Goal: Information Seeking & Learning: Learn about a topic

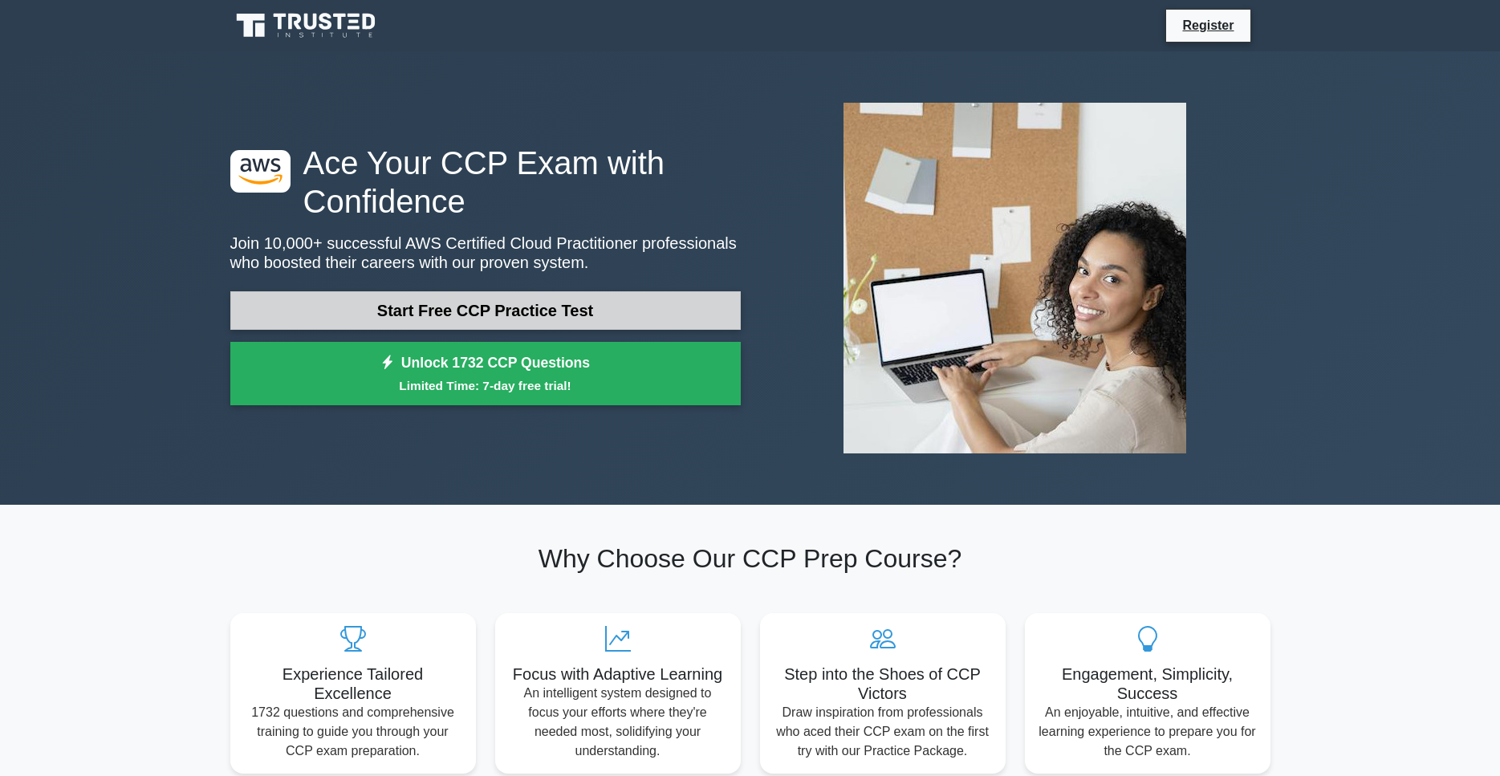
click at [563, 305] on link "Start Free CCP Practice Test" at bounding box center [485, 310] width 510 height 39
click at [383, 302] on link "Start Free CCP Practice Test" at bounding box center [485, 310] width 510 height 39
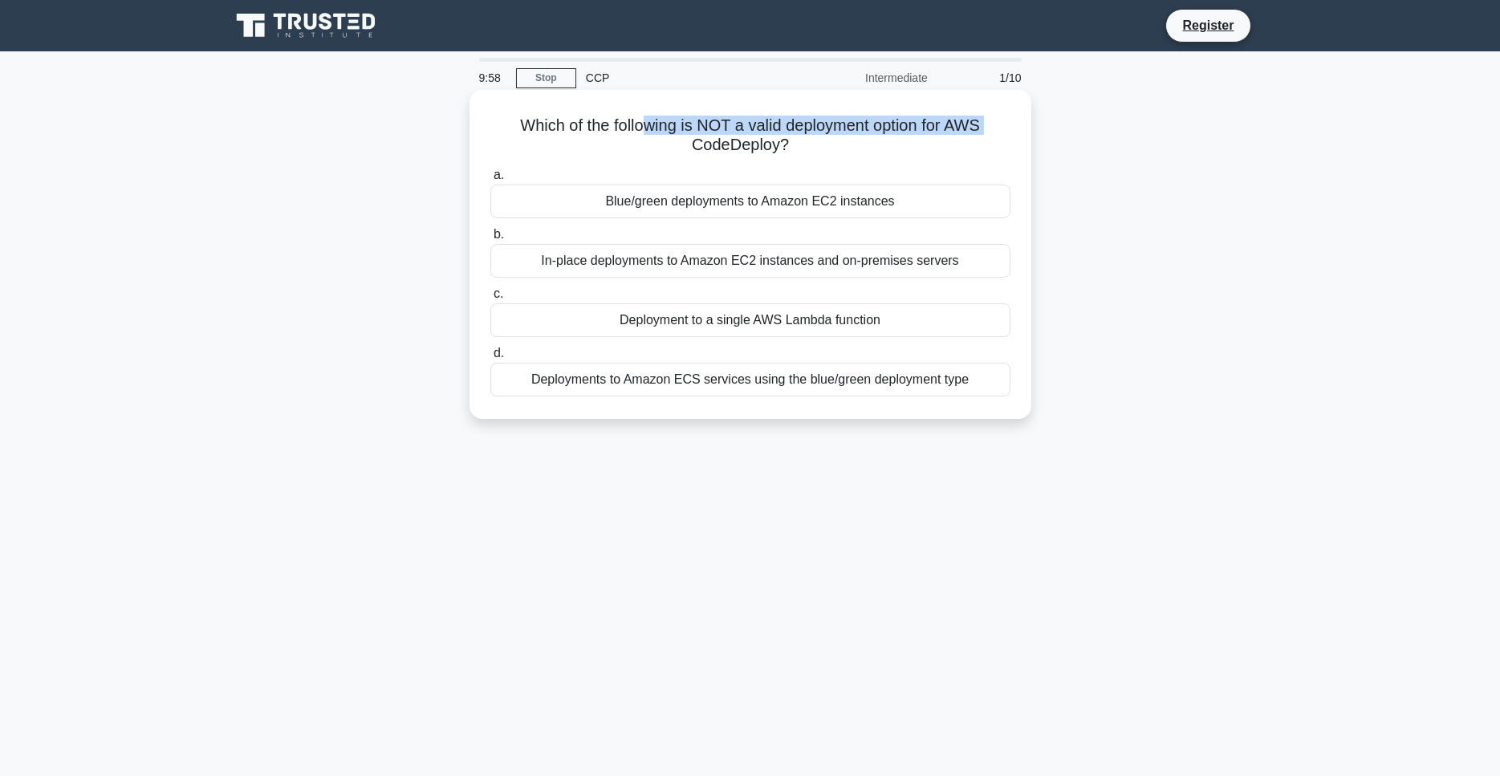
drag, startPoint x: 469, startPoint y: 147, endPoint x: 648, endPoint y: 128, distance: 179.9
click at [648, 128] on div "Which of the following is NOT a valid deployment option for AWS CodeDeploy? .sp…" at bounding box center [750, 268] width 1059 height 348
click at [648, 128] on h5 "Which of the following is NOT a valid deployment option for AWS CodeDeploy? .sp…" at bounding box center [750, 136] width 523 height 40
drag, startPoint x: 637, startPoint y: 133, endPoint x: 788, endPoint y: 116, distance: 151.9
click at [709, 128] on h5 "Which of the following is NOT a valid deployment option for AWS CodeDeploy? .sp…" at bounding box center [750, 136] width 523 height 40
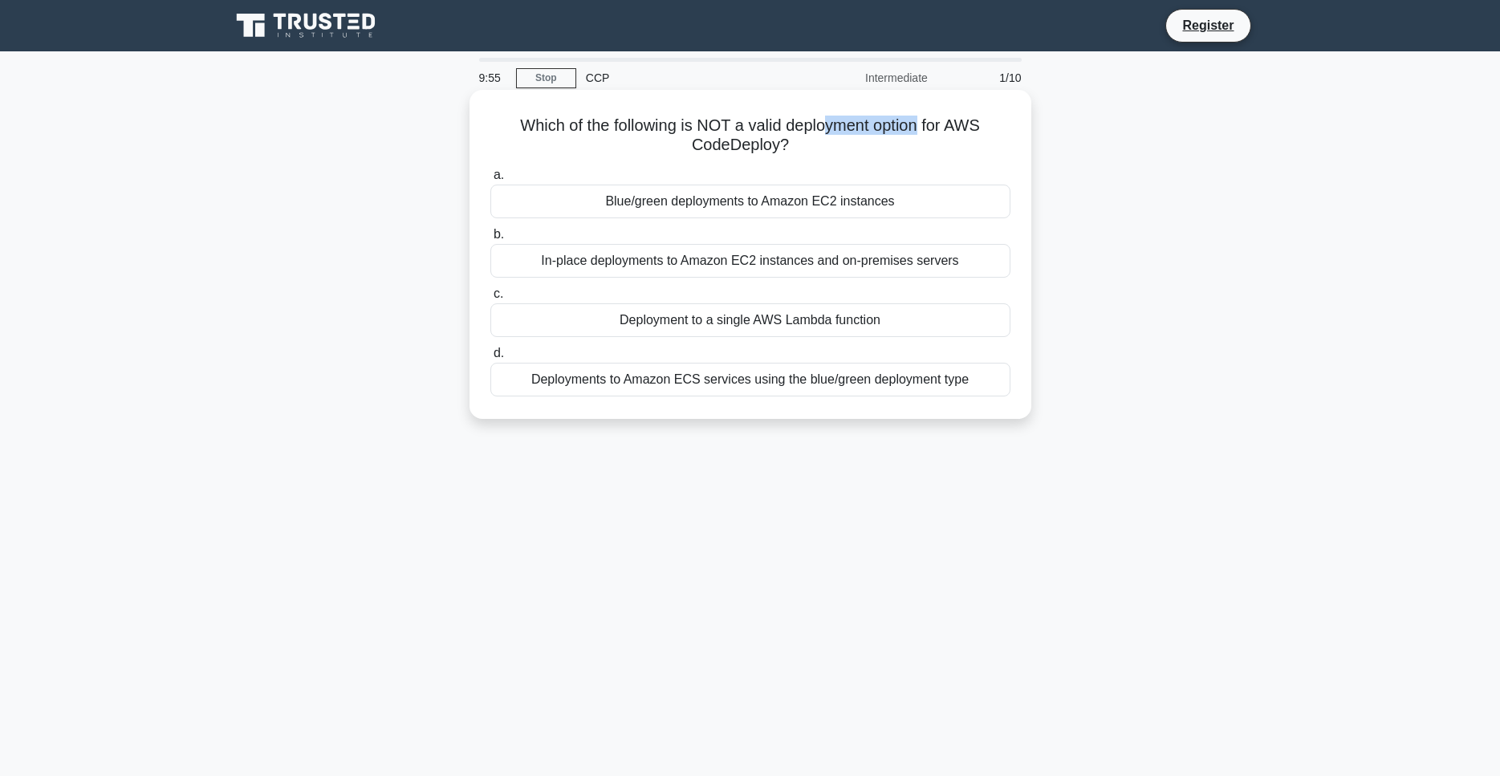
drag, startPoint x: 830, startPoint y: 135, endPoint x: 931, endPoint y: 117, distance: 102.6
click at [922, 120] on h5 "Which of the following is NOT a valid deployment option for AWS CodeDeploy? .sp…" at bounding box center [750, 136] width 523 height 40
click at [945, 140] on h5 "Which of the following is NOT a valid deployment option for AWS CodeDeploy? .sp…" at bounding box center [750, 136] width 523 height 40
click at [919, 196] on div "Blue/green deployments to Amazon EC2 instances" at bounding box center [750, 202] width 520 height 34
click at [490, 181] on input "a. Blue/green deployments to Amazon EC2 instances" at bounding box center [490, 175] width 0 height 10
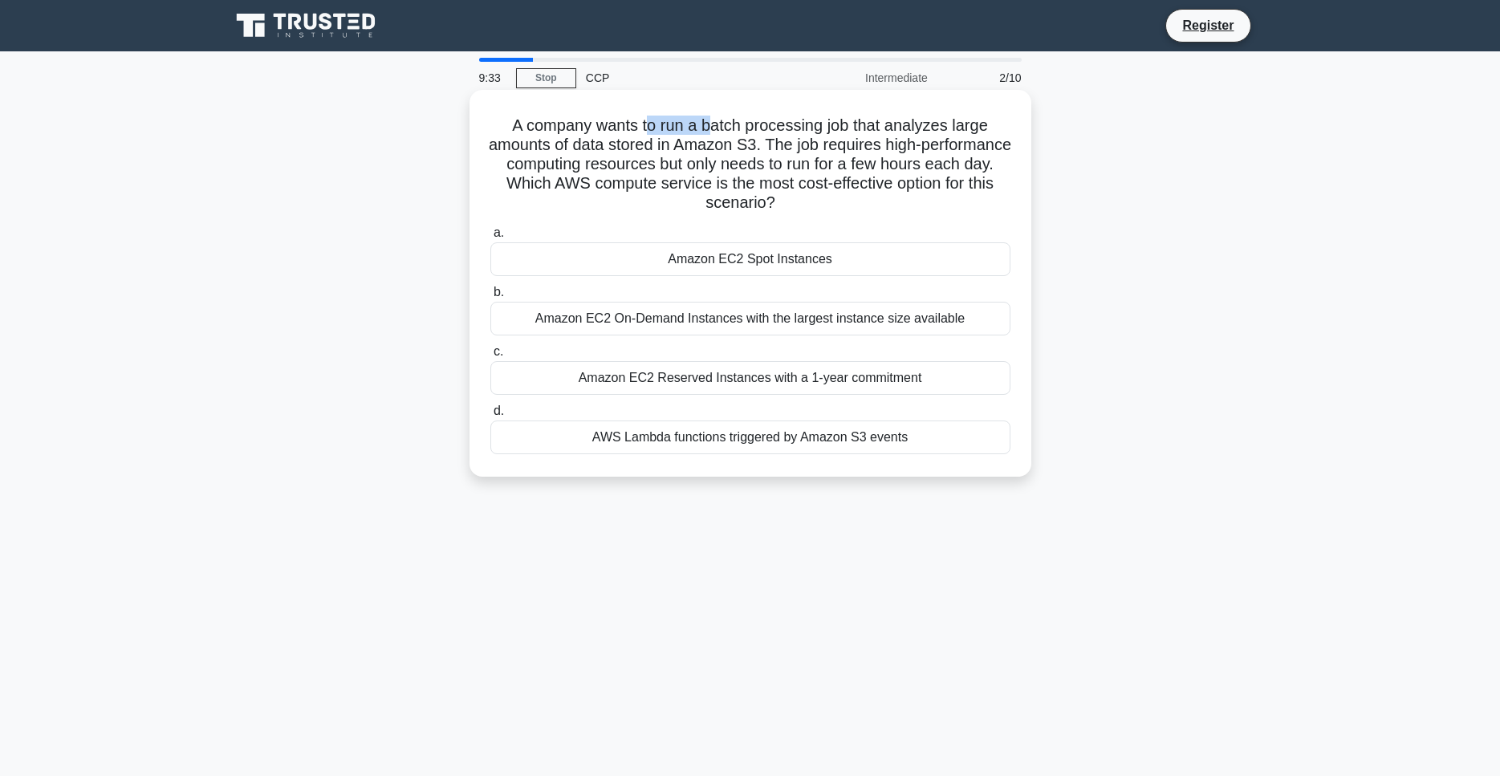
drag, startPoint x: 676, startPoint y: 128, endPoint x: 725, endPoint y: 126, distance: 49.0
click at [720, 125] on h5 "A company wants to run a batch processing job that analyzes large amounts of da…" at bounding box center [750, 165] width 523 height 98
click at [788, 145] on h5 "A company wants to run a batch processing job that analyzes large amounts of da…" at bounding box center [750, 165] width 523 height 98
click at [914, 124] on h5 "A company wants to run a batch processing job that analyzes large amounts of da…" at bounding box center [750, 165] width 523 height 98
drag, startPoint x: 627, startPoint y: 140, endPoint x: 725, endPoint y: 145, distance: 98.0
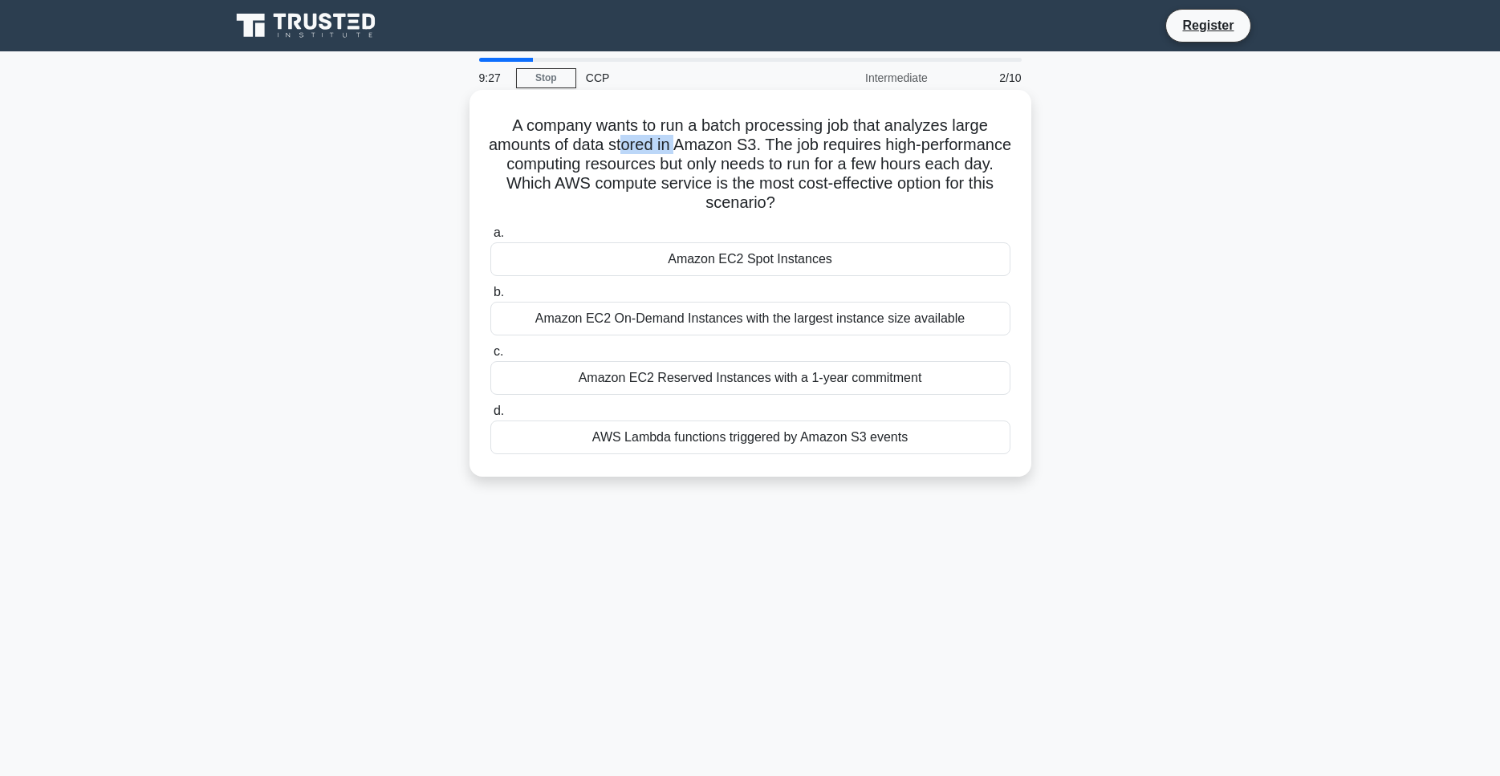
click at [686, 140] on h5 "A company wants to run a batch processing job that analyzes large amounts of da…" at bounding box center [750, 165] width 523 height 98
click at [757, 144] on h5 "A company wants to run a batch processing job that analyzes large amounts of da…" at bounding box center [750, 165] width 523 height 98
click at [730, 152] on h5 "A company wants to run a batch processing job that analyzes large amounts of da…" at bounding box center [750, 165] width 523 height 98
drag, startPoint x: 736, startPoint y: 152, endPoint x: 755, endPoint y: 151, distance: 19.3
click at [755, 151] on h5 "A company wants to run a batch processing job that analyzes large amounts of da…" at bounding box center [750, 165] width 523 height 98
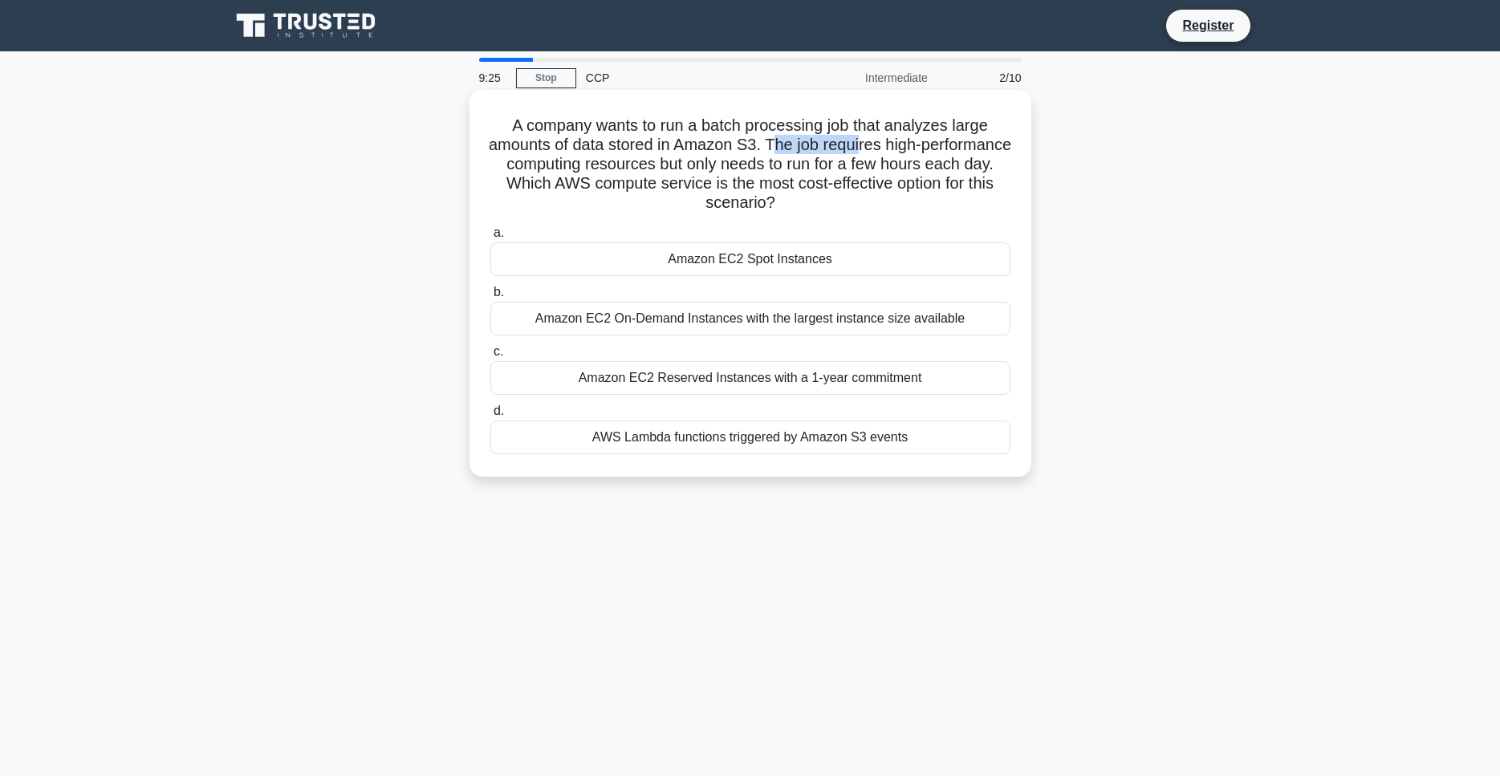
drag, startPoint x: 771, startPoint y: 149, endPoint x: 883, endPoint y: 156, distance: 111.7
click at [868, 148] on h5 "A company wants to run a batch processing job that analyzes large amounts of da…" at bounding box center [750, 165] width 523 height 98
drag, startPoint x: 901, startPoint y: 159, endPoint x: 957, endPoint y: 152, distance: 56.6
click at [910, 159] on h5 "A company wants to run a batch processing job that analyzes large amounts of da…" at bounding box center [750, 165] width 523 height 98
click at [957, 152] on h5 "A company wants to run a batch processing job that analyzes large amounts of da…" at bounding box center [750, 165] width 523 height 98
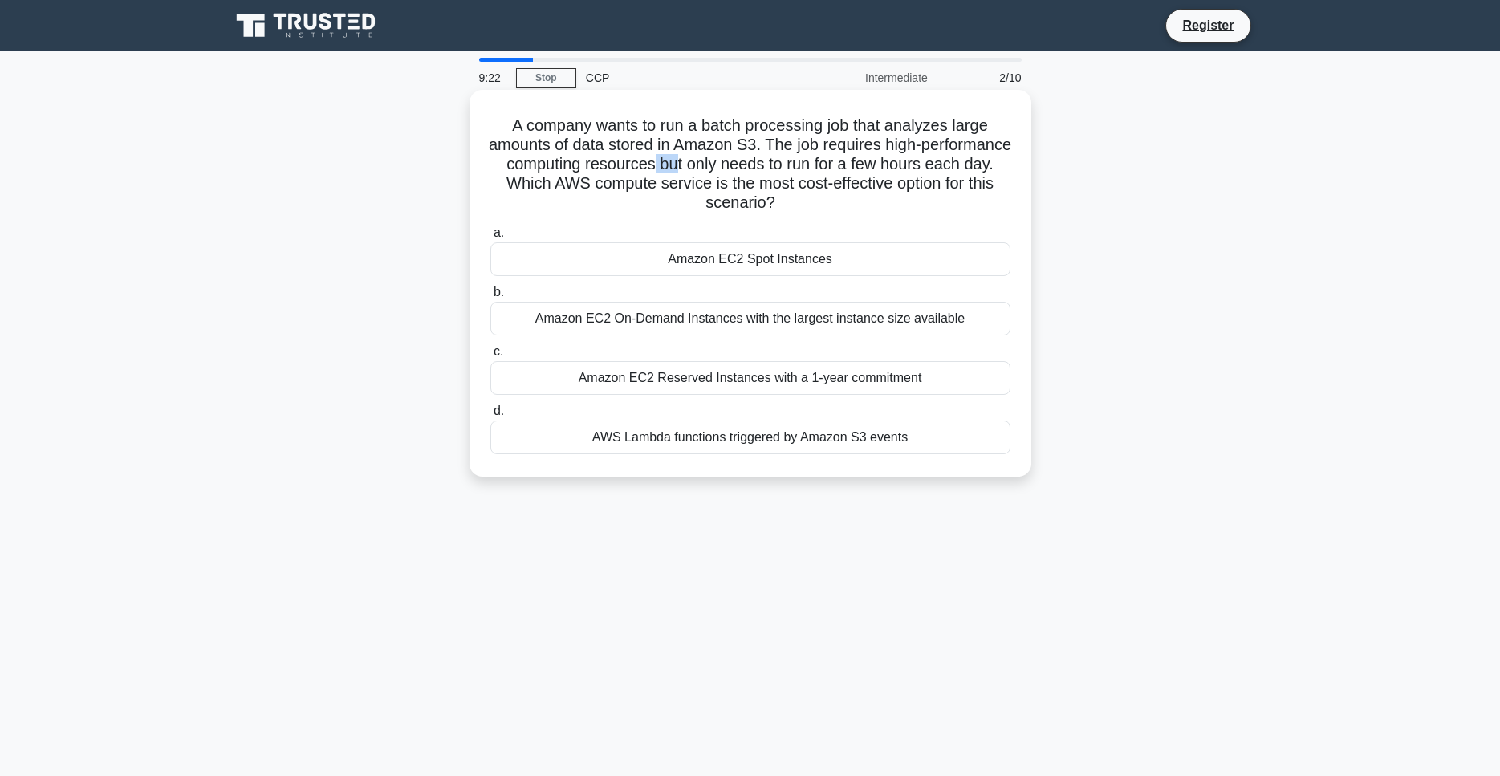
click at [677, 156] on h5 "A company wants to run a batch processing job that analyzes large amounts of da…" at bounding box center [750, 165] width 523 height 98
drag, startPoint x: 726, startPoint y: 156, endPoint x: 775, endPoint y: 156, distance: 49.0
click at [746, 156] on h5 "A company wants to run a batch processing job that analyzes large amounts of da…" at bounding box center [750, 165] width 523 height 98
drag, startPoint x: 805, startPoint y: 155, endPoint x: 863, endPoint y: 160, distance: 58.0
click at [839, 158] on h5 "A company wants to run a batch processing job that analyzes large amounts of da…" at bounding box center [750, 165] width 523 height 98
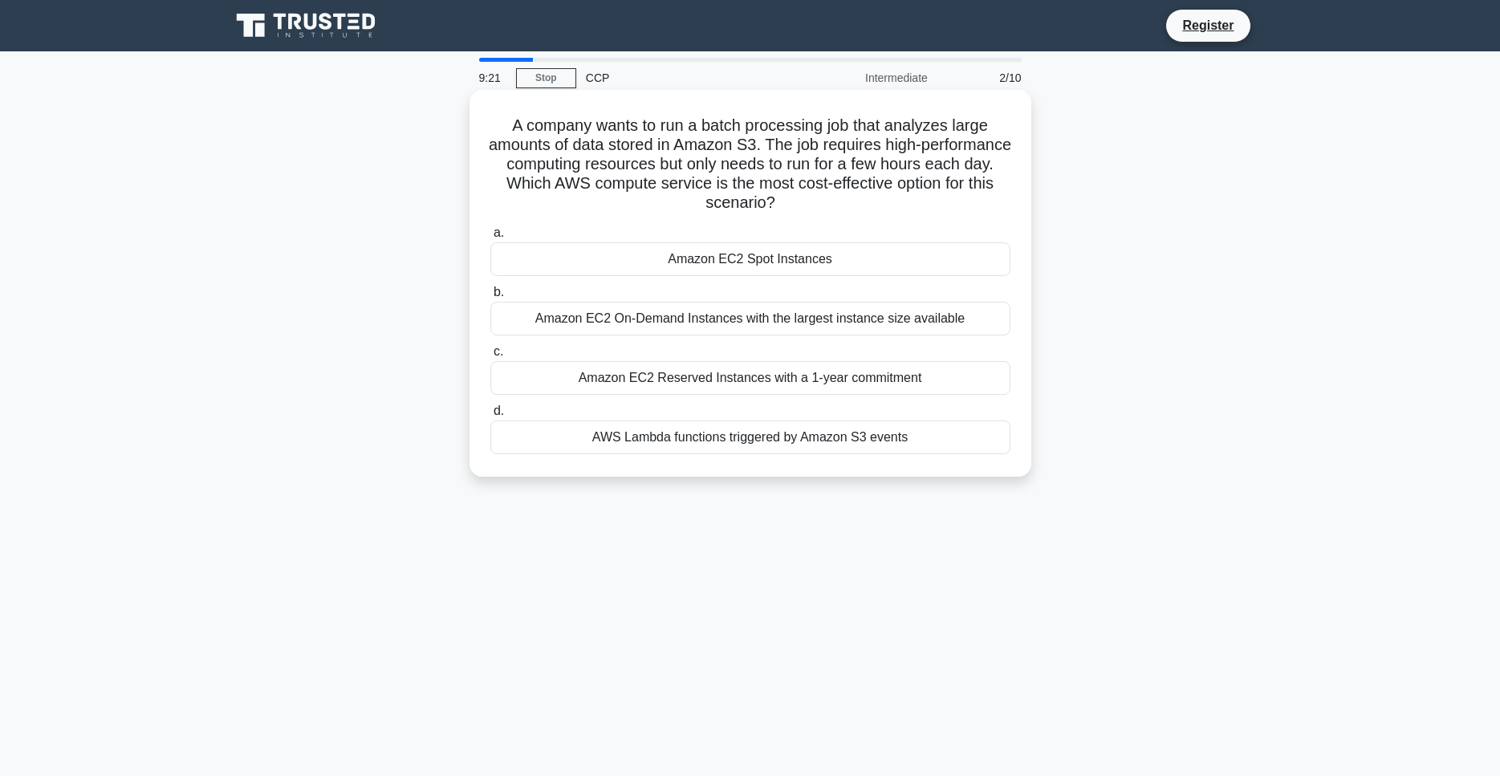
click at [877, 160] on h5 "A company wants to run a batch processing job that analyzes large amounts of da…" at bounding box center [750, 165] width 523 height 98
drag, startPoint x: 875, startPoint y: 161, endPoint x: 920, endPoint y: 165, distance: 45.1
click at [900, 161] on h5 "A company wants to run a batch processing job that analyzes large amounts of da…" at bounding box center [750, 165] width 523 height 98
click at [1018, 159] on div "A company wants to run a batch processing job that analyzes large amounts of da…" at bounding box center [750, 283] width 549 height 374
click at [587, 178] on h5 "A company wants to run a batch processing job that analyzes large amounts of da…" at bounding box center [750, 165] width 523 height 98
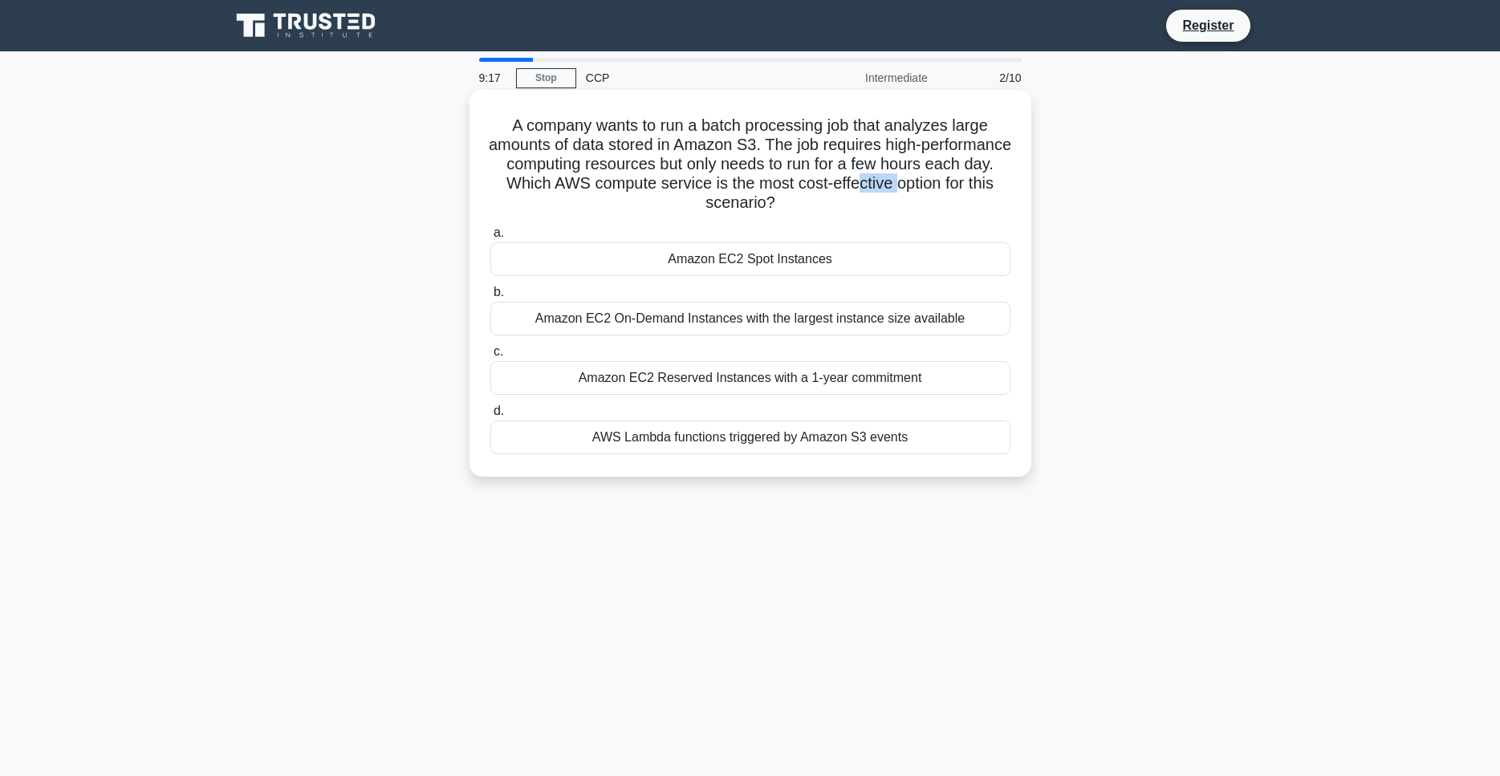
drag, startPoint x: 857, startPoint y: 183, endPoint x: 904, endPoint y: 182, distance: 47.4
click at [903, 182] on h5 "A company wants to run a batch processing job that analyzes large amounts of da…" at bounding box center [750, 165] width 523 height 98
drag, startPoint x: 939, startPoint y: 176, endPoint x: 984, endPoint y: 171, distance: 45.2
click at [984, 171] on h5 "A company wants to run a batch processing job that analyzes large amounts of da…" at bounding box center [750, 165] width 523 height 98
click at [944, 185] on h5 "A company wants to run a batch processing job that analyzes large amounts of da…" at bounding box center [750, 165] width 523 height 98
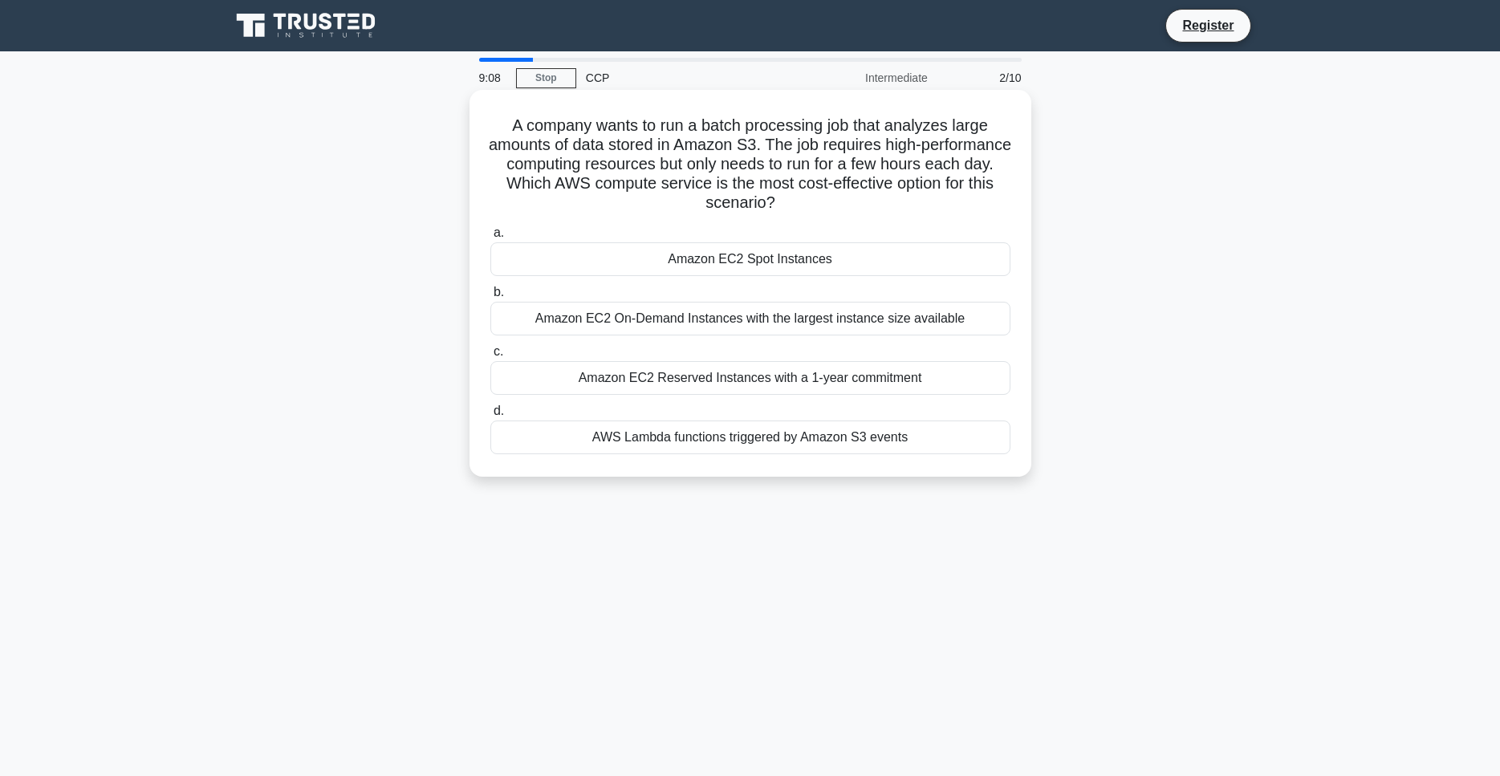
click at [608, 433] on div "AWS Lambda functions triggered by Amazon S3 events" at bounding box center [750, 438] width 520 height 34
click at [490, 417] on input "d. AWS Lambda functions triggered by Amazon S3 events" at bounding box center [490, 411] width 0 height 10
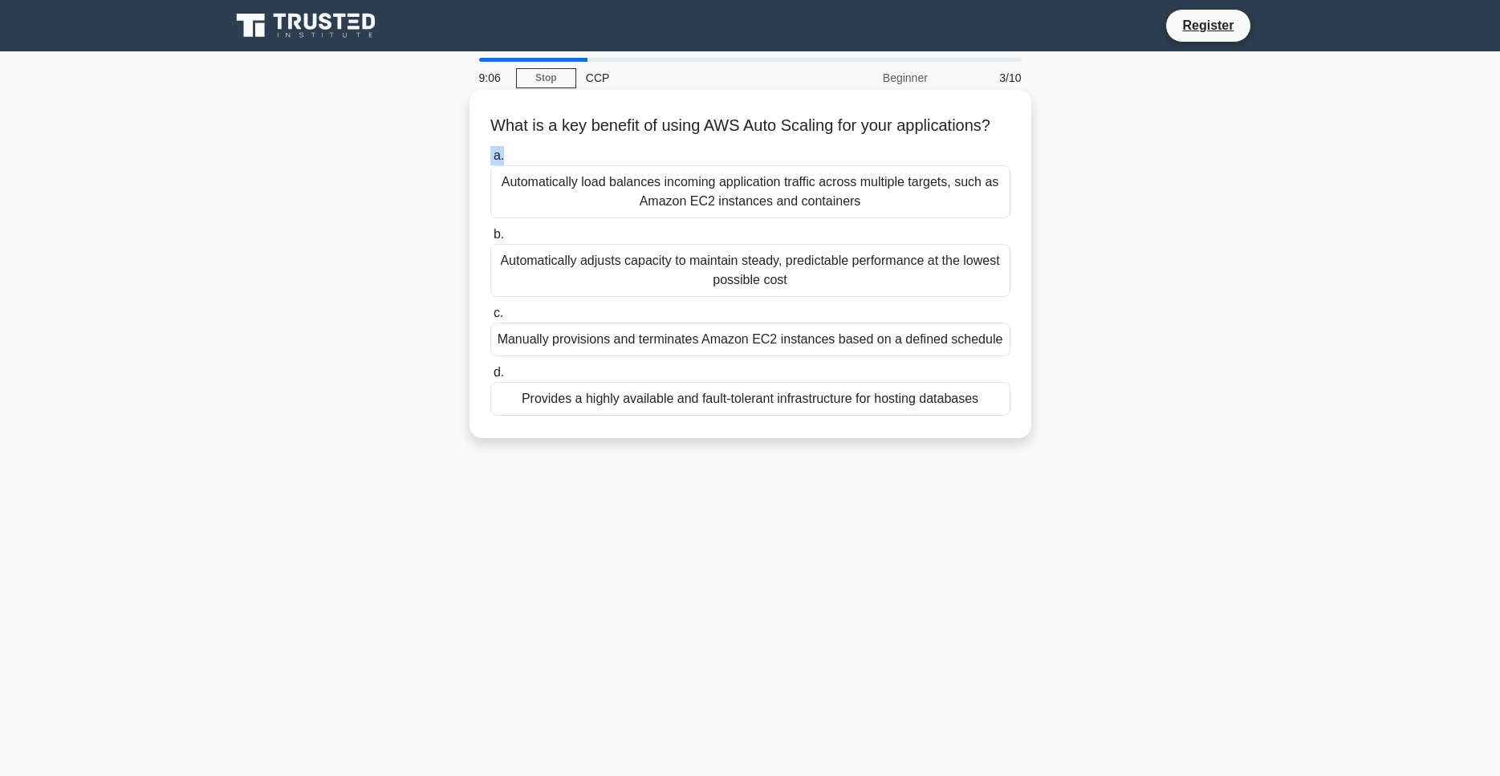
drag, startPoint x: 613, startPoint y: 125, endPoint x: 692, endPoint y: 151, distance: 82.7
click at [690, 151] on div "What is a key benefit of using AWS Auto Scaling for your applications? .spinner…" at bounding box center [750, 263] width 549 height 335
click at [694, 152] on label "a. Automatically load balances incoming application traffic across multiple tar…" at bounding box center [750, 182] width 520 height 72
click at [490, 152] on input "a. Automatically load balances incoming application traffic across multiple tar…" at bounding box center [490, 156] width 0 height 10
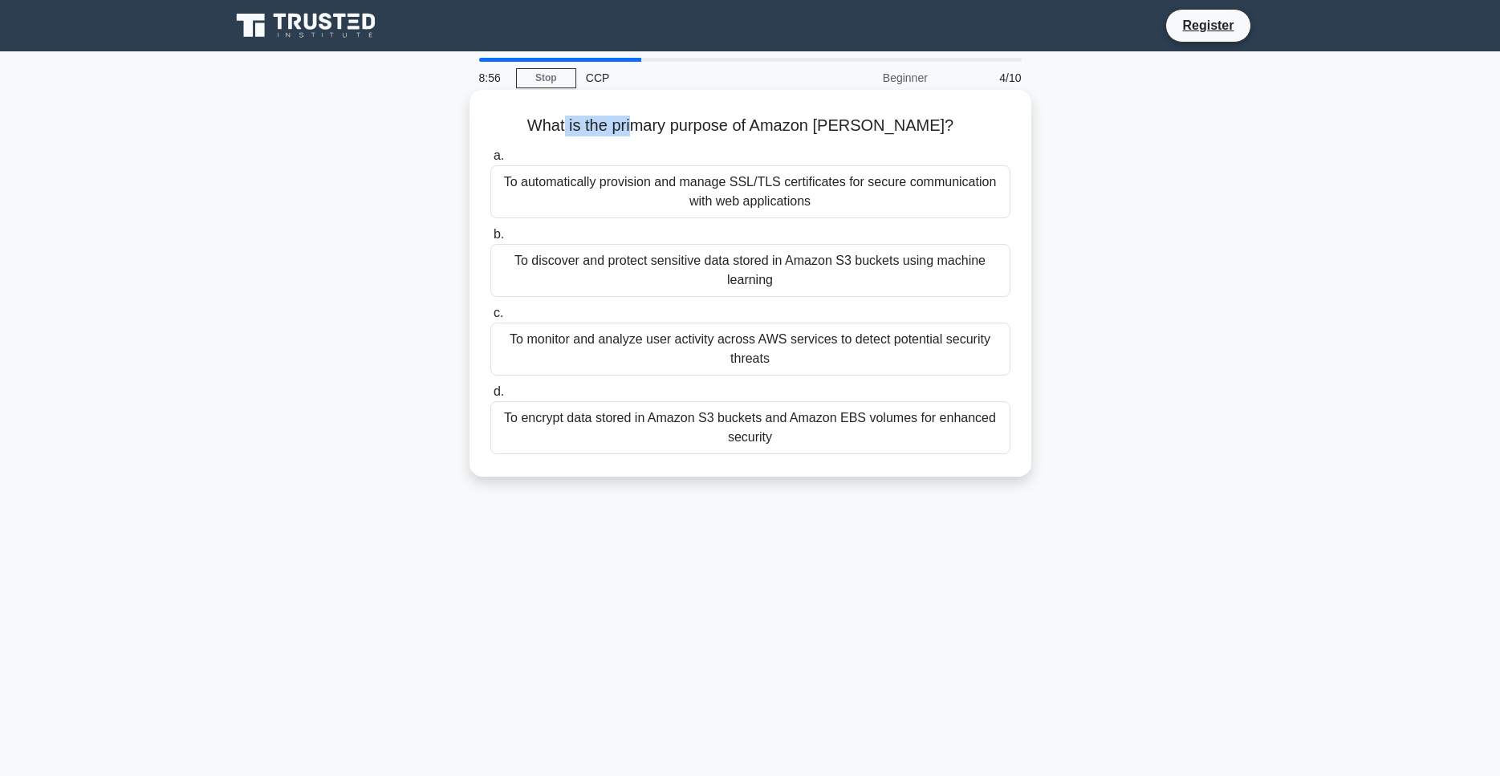
drag, startPoint x: 608, startPoint y: 134, endPoint x: 679, endPoint y: 128, distance: 70.8
click at [679, 128] on h5 "What is the primary purpose of Amazon Macie? .spinner_0XTQ{transform-origin:cen…" at bounding box center [750, 126] width 523 height 21
drag, startPoint x: 693, startPoint y: 128, endPoint x: 743, endPoint y: 132, distance: 49.9
click at [742, 132] on h5 "What is the primary purpose of Amazon Macie? .spinner_0XTQ{transform-origin:cen…" at bounding box center [750, 126] width 523 height 21
drag, startPoint x: 786, startPoint y: 132, endPoint x: 800, endPoint y: 131, distance: 13.7
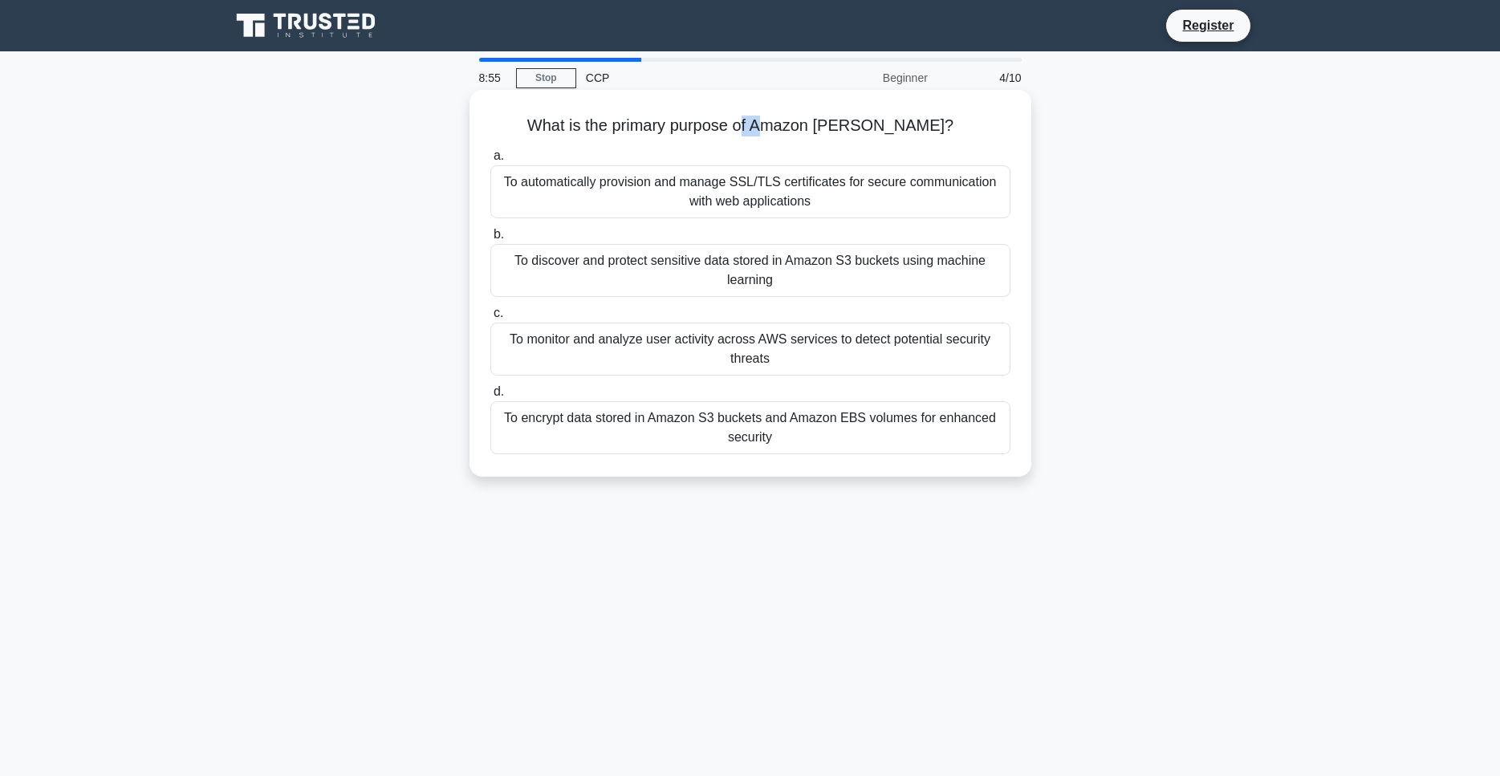
click at [800, 131] on h5 "What is the primary purpose of Amazon Macie? .spinner_0XTQ{transform-origin:cen…" at bounding box center [750, 126] width 523 height 21
drag, startPoint x: 837, startPoint y: 129, endPoint x: 872, endPoint y: 129, distance: 35.3
click at [872, 129] on h5 "What is the primary purpose of Amazon Macie? .spinner_0XTQ{transform-origin:cen…" at bounding box center [750, 126] width 523 height 21
click at [640, 285] on div "To discover and protect sensitive data stored in Amazon S3 buckets using machin…" at bounding box center [750, 270] width 520 height 53
click at [490, 240] on input "b. To discover and protect sensitive data stored in Amazon S3 buckets using mac…" at bounding box center [490, 235] width 0 height 10
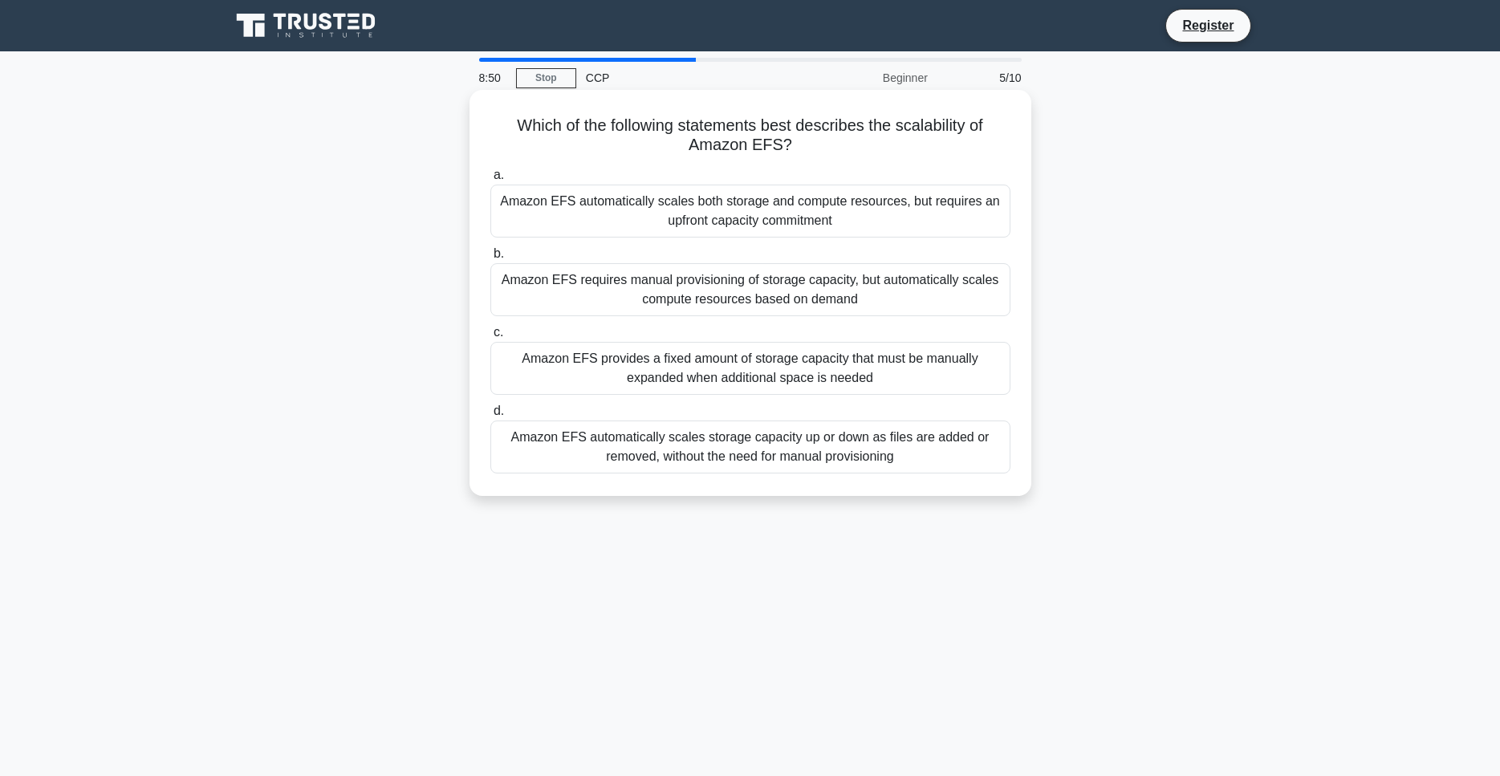
drag, startPoint x: 527, startPoint y: 143, endPoint x: 643, endPoint y: 137, distance: 115.7
click at [643, 137] on h5 "Which of the following statements best describes the scalability of Amazon EFS?…" at bounding box center [750, 136] width 523 height 40
click at [611, 453] on div "Amazon EFS automatically scales storage capacity up or down as files are added …" at bounding box center [750, 447] width 520 height 53
click at [490, 417] on input "d. Amazon EFS automatically scales storage capacity up or down as files are add…" at bounding box center [490, 411] width 0 height 10
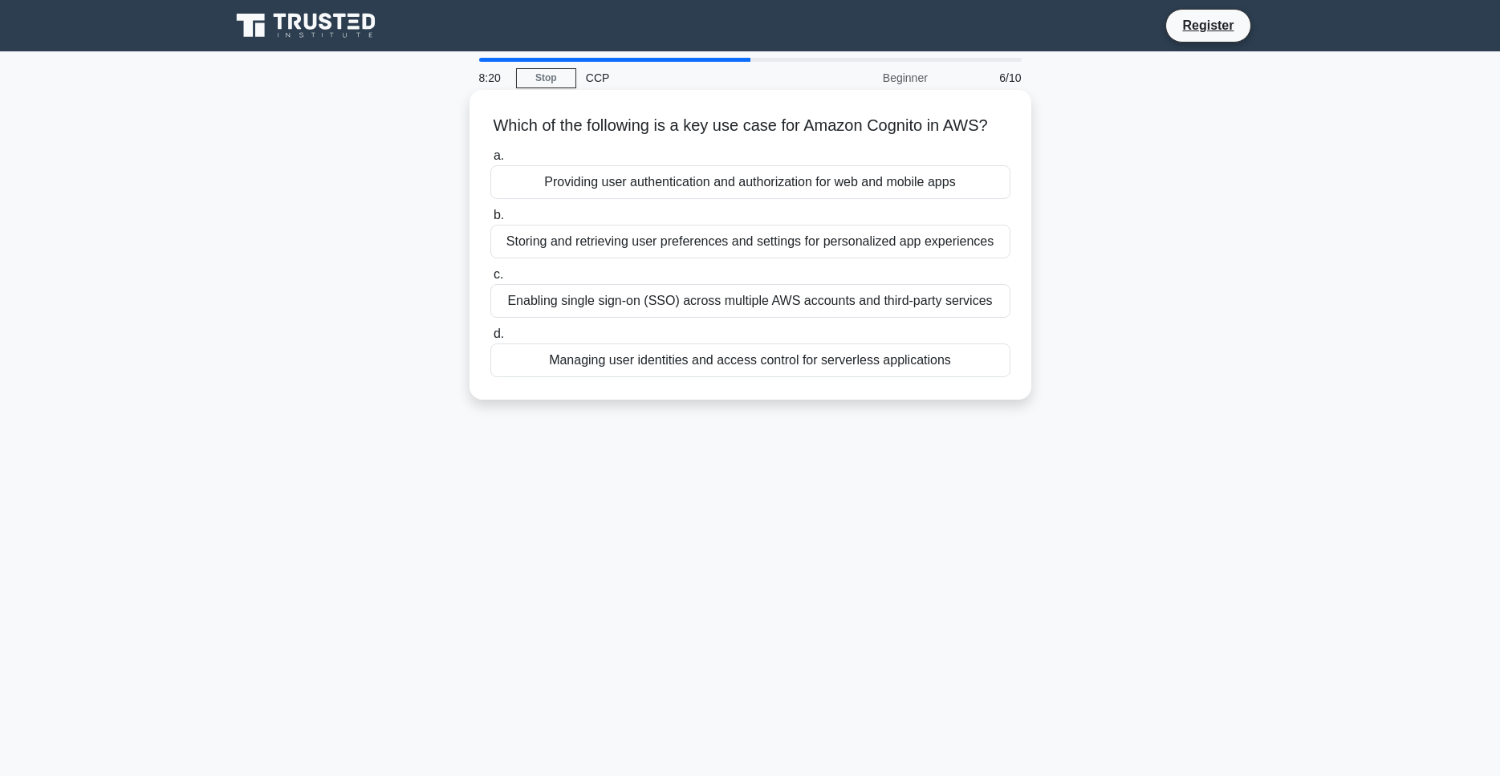
click at [769, 371] on div "Managing user identities and access control for serverless applications" at bounding box center [750, 360] width 520 height 34
click at [490, 339] on input "d. Managing user identities and access control for serverless applications" at bounding box center [490, 334] width 0 height 10
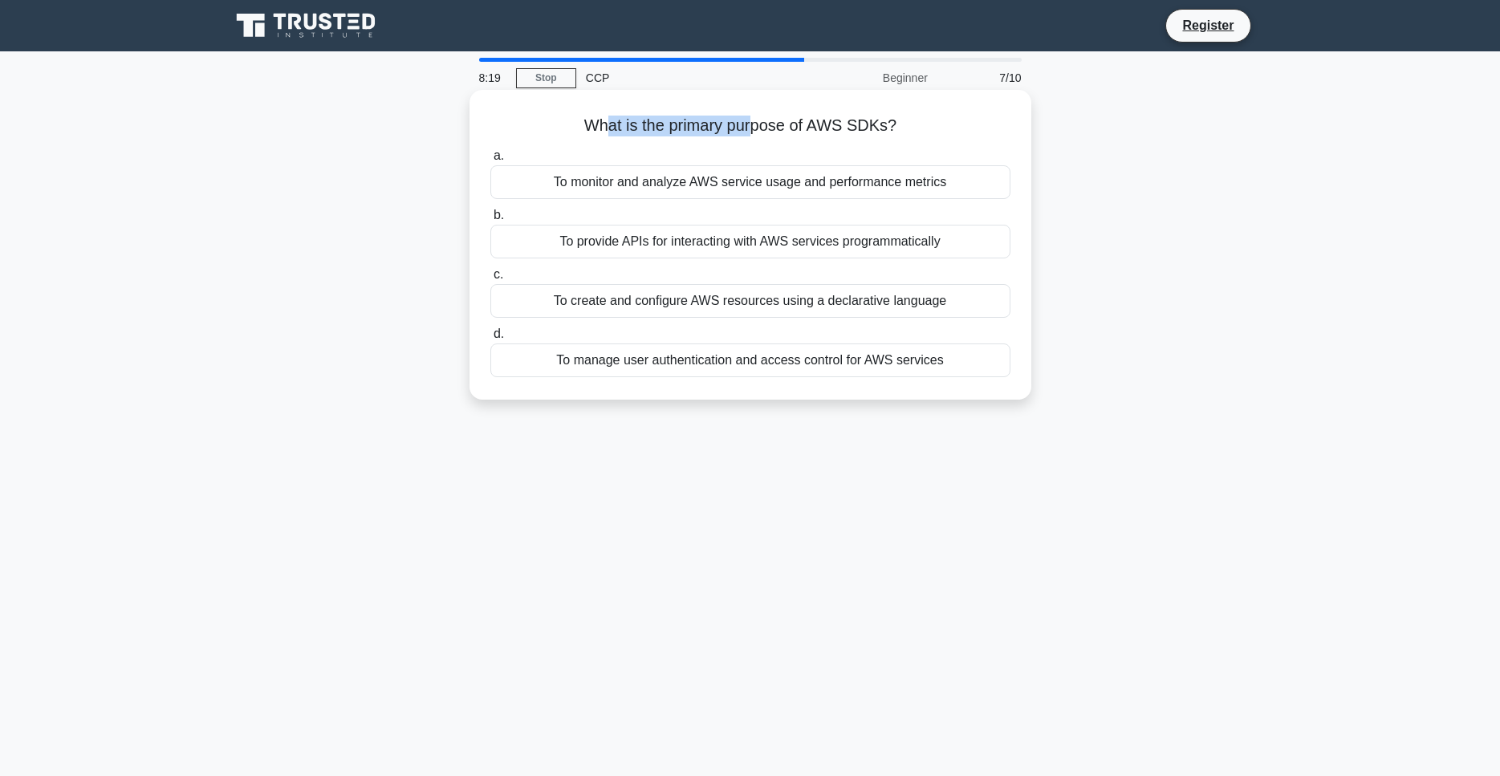
drag, startPoint x: 608, startPoint y: 126, endPoint x: 758, endPoint y: 115, distance: 150.5
click at [758, 116] on h5 "What is the primary purpose of AWS SDKs? .spinner_0XTQ{transform-origin:center;…" at bounding box center [750, 126] width 523 height 21
drag, startPoint x: 730, startPoint y: 117, endPoint x: 741, endPoint y: 117, distance: 11.2
click at [741, 117] on h5 "What is the primary purpose of AWS SDKs? .spinner_0XTQ{transform-origin:center;…" at bounding box center [750, 126] width 523 height 21
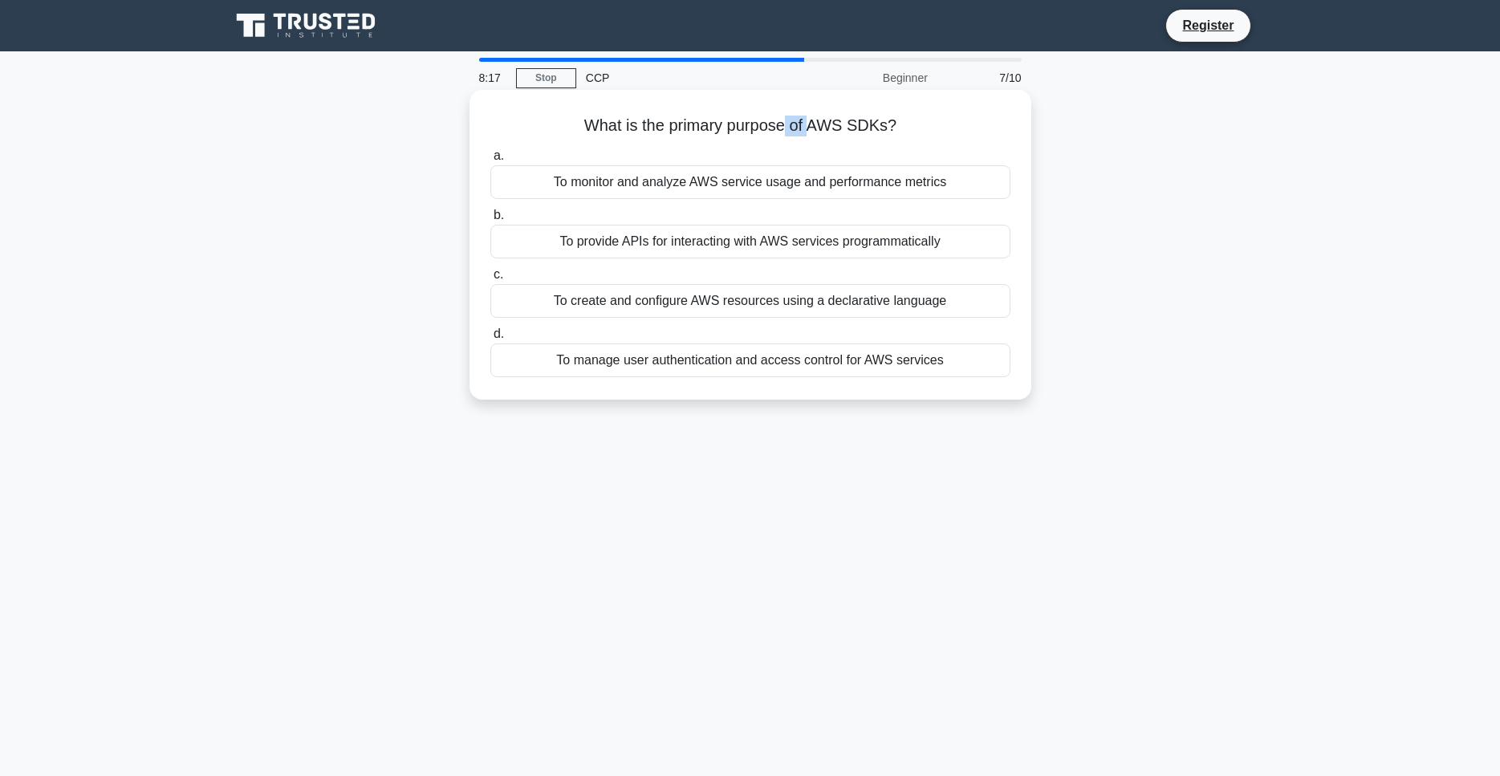
drag, startPoint x: 789, startPoint y: 120, endPoint x: 814, endPoint y: 120, distance: 24.9
click at [812, 120] on h5 "What is the primary purpose of AWS SDKs? .spinner_0XTQ{transform-origin:center;…" at bounding box center [750, 126] width 523 height 21
drag, startPoint x: 855, startPoint y: 121, endPoint x: 868, endPoint y: 122, distance: 12.9
click at [868, 122] on h5 "What is the primary purpose of AWS SDKs? .spinner_0XTQ{transform-origin:center;…" at bounding box center [750, 126] width 523 height 21
click at [778, 142] on div "What is the primary purpose of AWS SDKs? .spinner_0XTQ{transform-origin:center;…" at bounding box center [750, 244] width 549 height 297
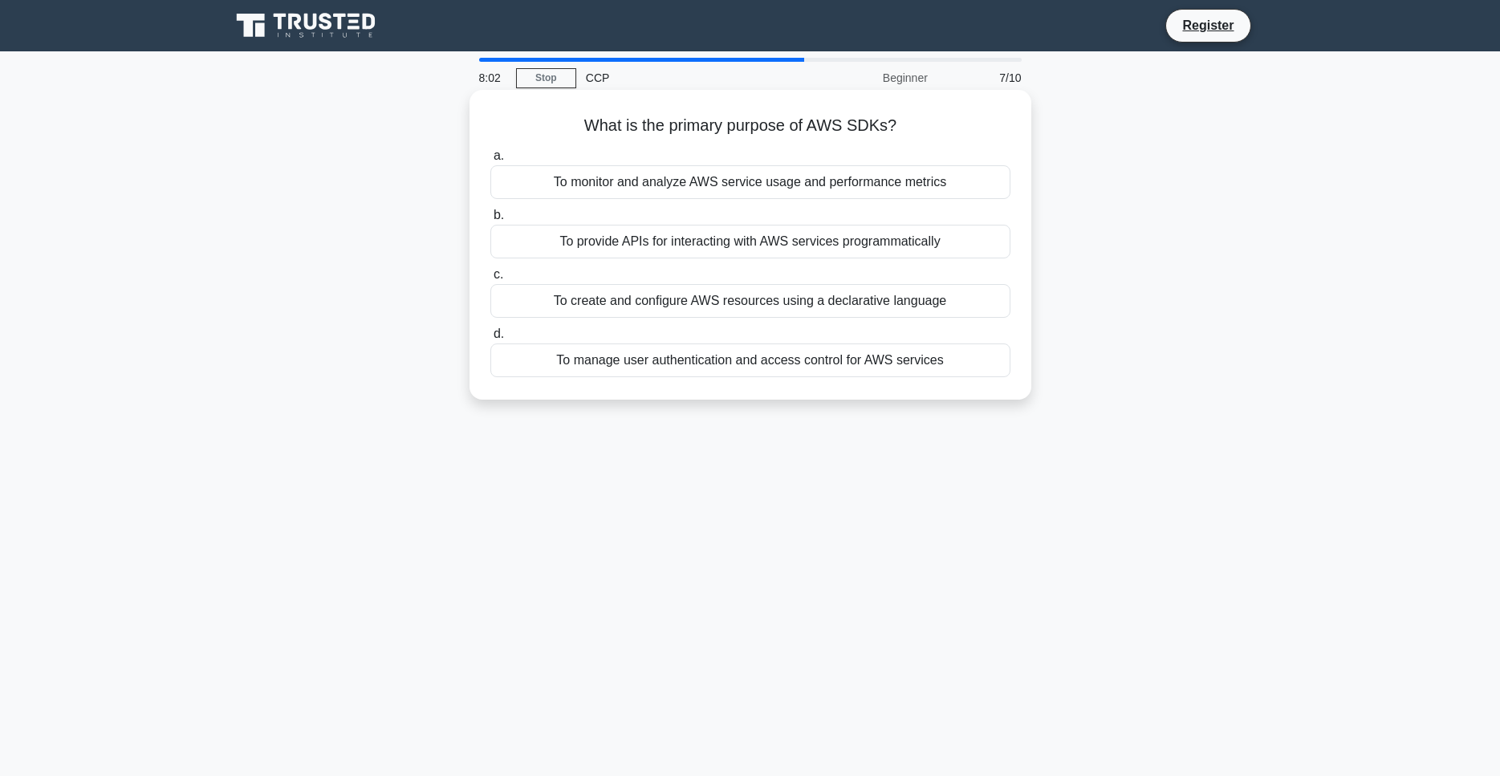
click at [705, 375] on div "To manage user authentication and access control for AWS services" at bounding box center [750, 360] width 520 height 34
click at [490, 339] on input "d. To manage user authentication and access control for AWS services" at bounding box center [490, 334] width 0 height 10
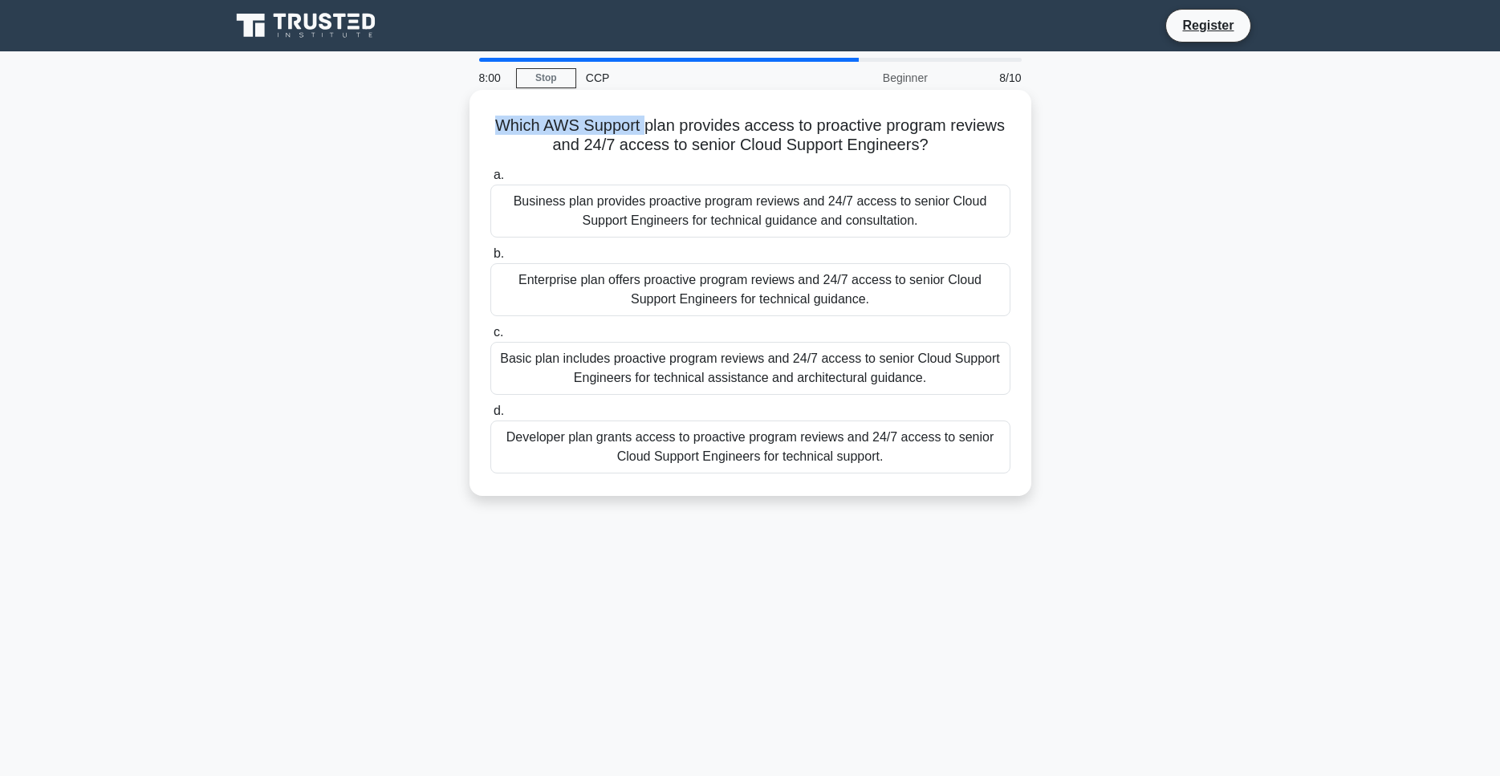
drag, startPoint x: 571, startPoint y: 124, endPoint x: 650, endPoint y: 116, distance: 79.9
click at [650, 116] on div "Which AWS Support plan provides access to proactive program reviews and 24/7 ac…" at bounding box center [750, 292] width 549 height 393
click at [669, 121] on h5 "Which AWS Support plan provides access to proactive program reviews and 24/7 ac…" at bounding box center [750, 136] width 523 height 40
drag, startPoint x: 613, startPoint y: 141, endPoint x: 682, endPoint y: 136, distance: 69.2
click at [679, 136] on h5 "Which AWS Support plan provides access to proactive program reviews and 24/7 ac…" at bounding box center [750, 136] width 523 height 40
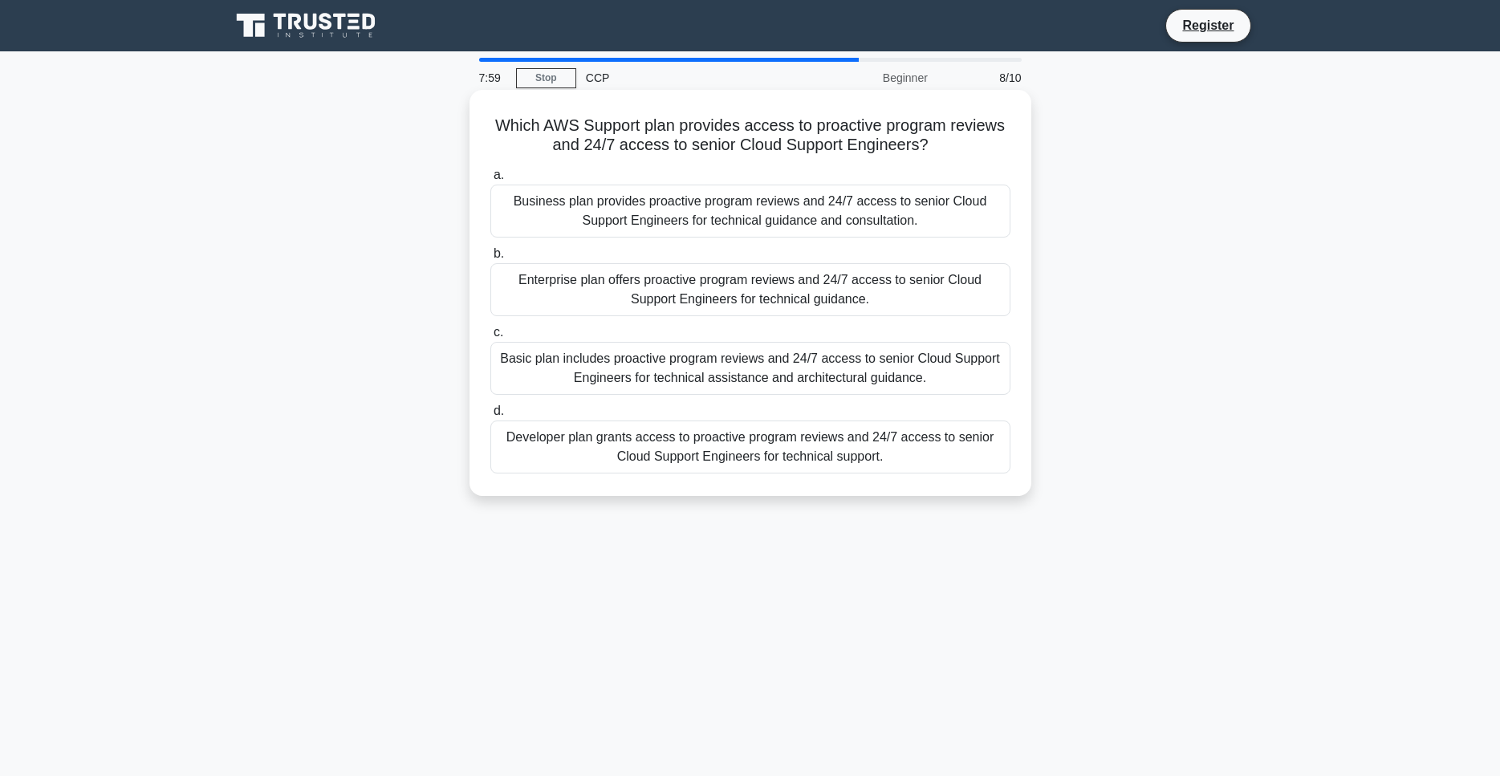
click at [688, 136] on h5 "Which AWS Support plan provides access to proactive program reviews and 24/7 ac…" at bounding box center [750, 136] width 523 height 40
click at [782, 127] on h5 "Which AWS Support plan provides access to proactive program reviews and 24/7 ac…" at bounding box center [750, 136] width 523 height 40
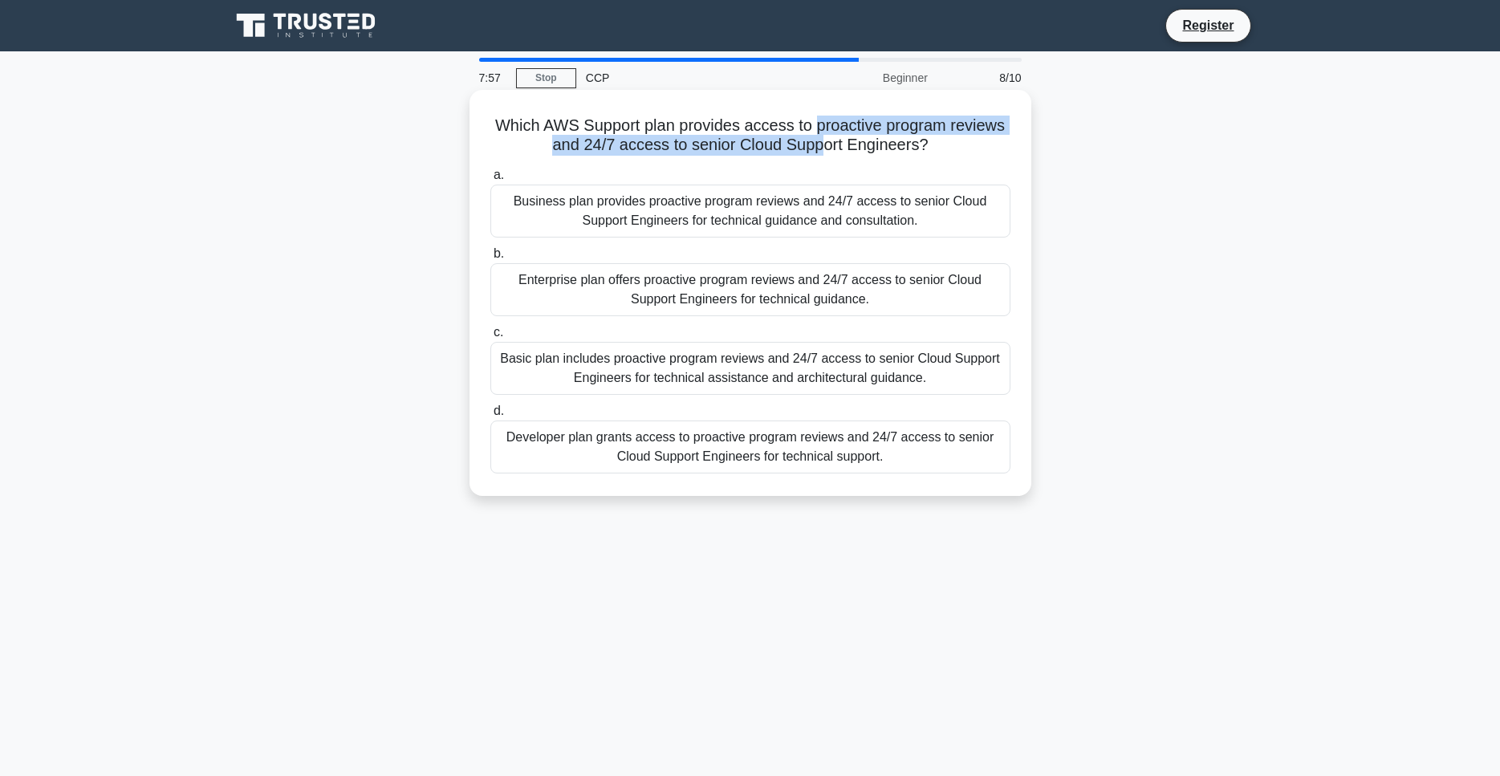
click at [822, 134] on h5 "Which AWS Support plan provides access to proactive program reviews and 24/7 ac…" at bounding box center [750, 136] width 523 height 40
click at [823, 152] on h5 "Which AWS Support plan provides access to proactive program reviews and 24/7 ac…" at bounding box center [750, 136] width 523 height 40
drag, startPoint x: 845, startPoint y: 119, endPoint x: 957, endPoint y: 132, distance: 113.1
click at [955, 132] on h5 "Which AWS Support plan provides access to proactive program reviews and 24/7 ac…" at bounding box center [750, 136] width 523 height 40
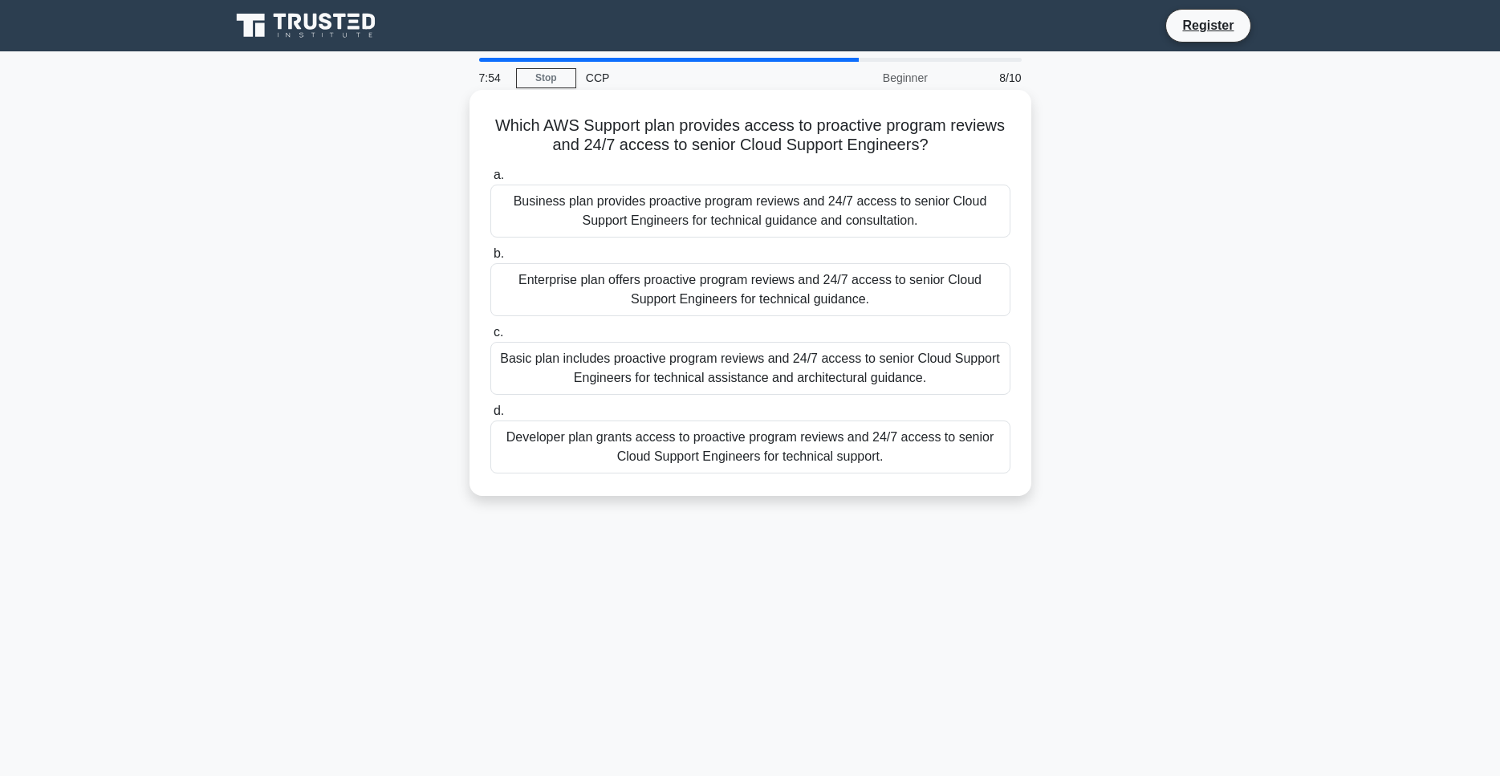
click at [963, 133] on h5 "Which AWS Support plan provides access to proactive program reviews and 24/7 ac…" at bounding box center [750, 136] width 523 height 40
drag, startPoint x: 560, startPoint y: 145, endPoint x: 637, endPoint y: 148, distance: 77.1
click at [636, 148] on h5 "Which AWS Support plan provides access to proactive program reviews and 24/7 ac…" at bounding box center [750, 136] width 523 height 40
click at [637, 147] on h5 "Which AWS Support plan provides access to proactive program reviews and 24/7 ac…" at bounding box center [750, 136] width 523 height 40
drag, startPoint x: 637, startPoint y: 147, endPoint x: 681, endPoint y: 144, distance: 43.4
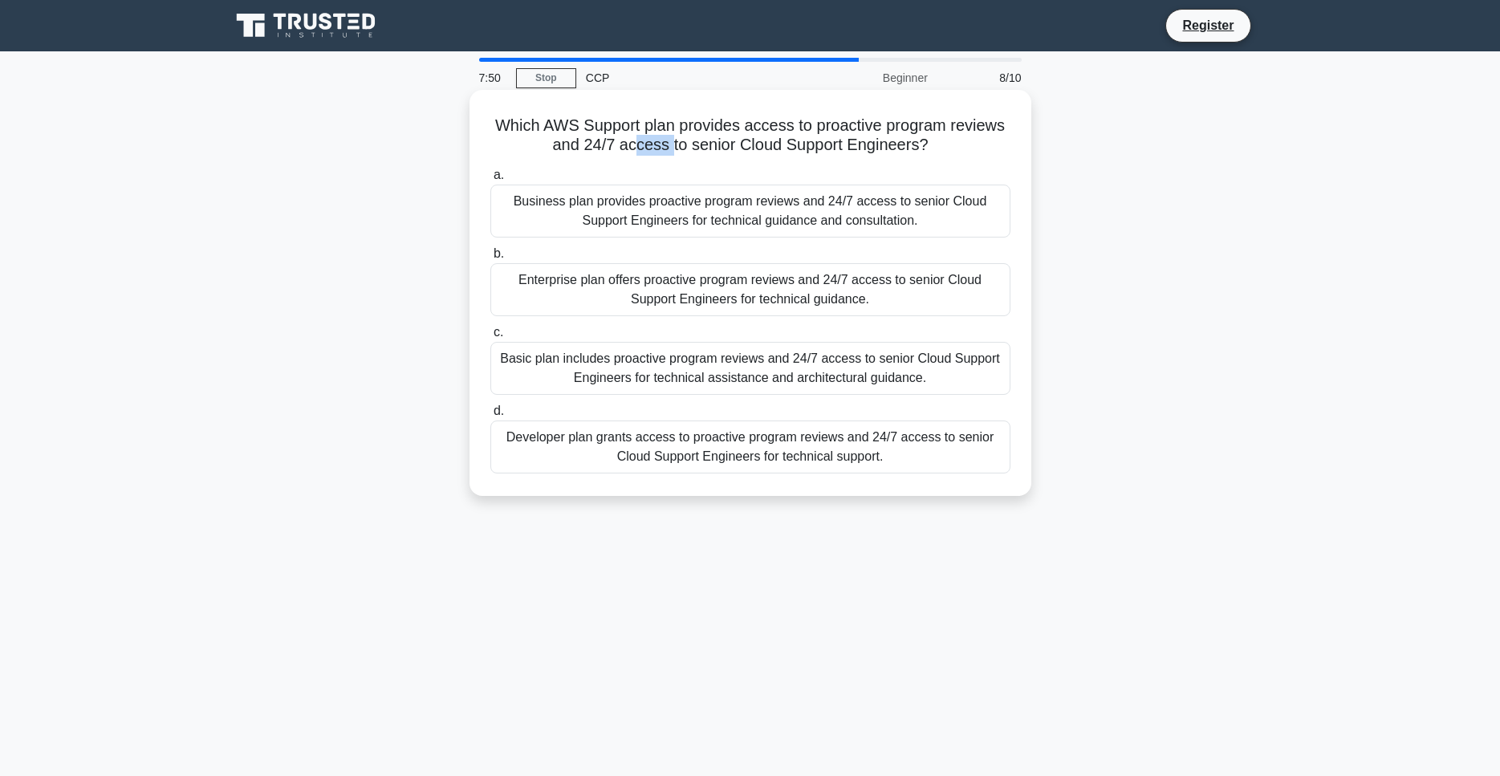
click at [681, 144] on h5 "Which AWS Support plan provides access to proactive program reviews and 24/7 ac…" at bounding box center [750, 136] width 523 height 40
click at [575, 465] on div "Developer plan grants access to proactive program reviews and 24/7 access to se…" at bounding box center [750, 447] width 520 height 53
click at [490, 417] on input "d. Developer plan grants access to proactive program reviews and 24/7 access to…" at bounding box center [490, 411] width 0 height 10
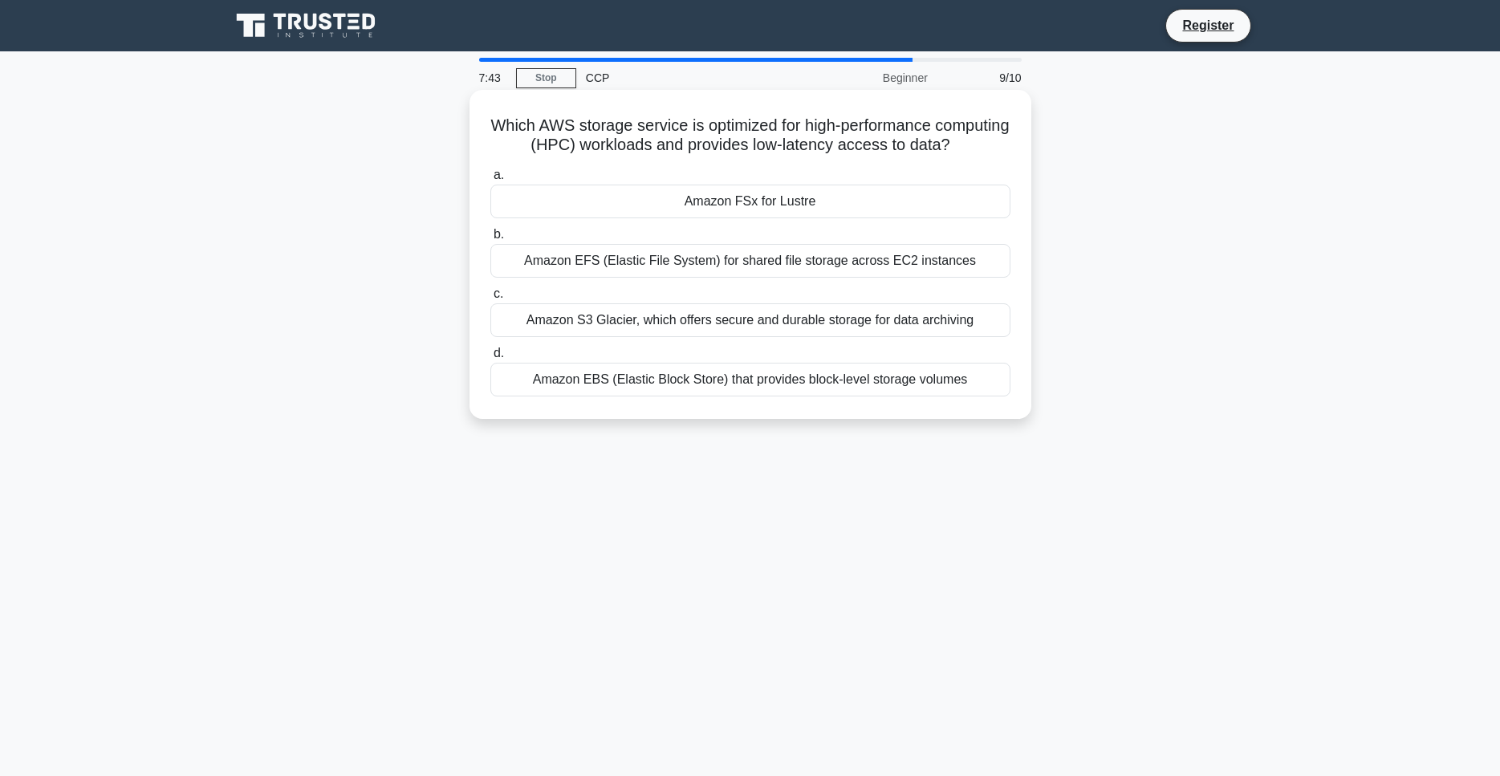
click at [543, 225] on div "a. Amazon FSx for Lustre b. Amazon EFS (Elastic File System) for shared file st…" at bounding box center [750, 281] width 539 height 238
click at [656, 206] on div "Amazon FSx for Lustre" at bounding box center [750, 202] width 520 height 34
click at [490, 181] on input "a. Amazon FSx for Lustre" at bounding box center [490, 175] width 0 height 10
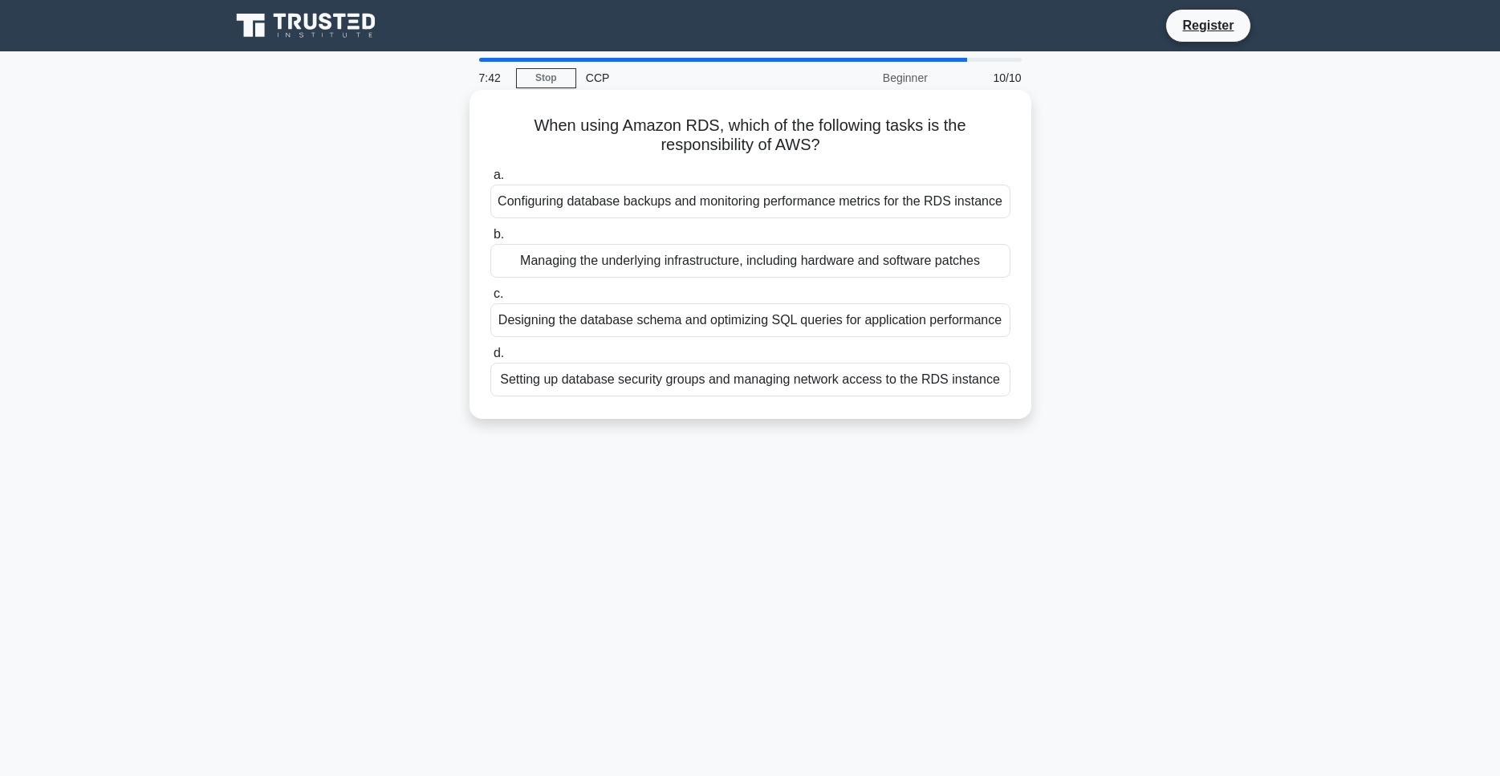
click at [654, 209] on div "Configuring database backups and monitoring performance metrics for the RDS ins…" at bounding box center [750, 202] width 520 height 34
click at [490, 181] on input "a. Configuring database backups and monitoring performance metrics for the RDS …" at bounding box center [490, 175] width 0 height 10
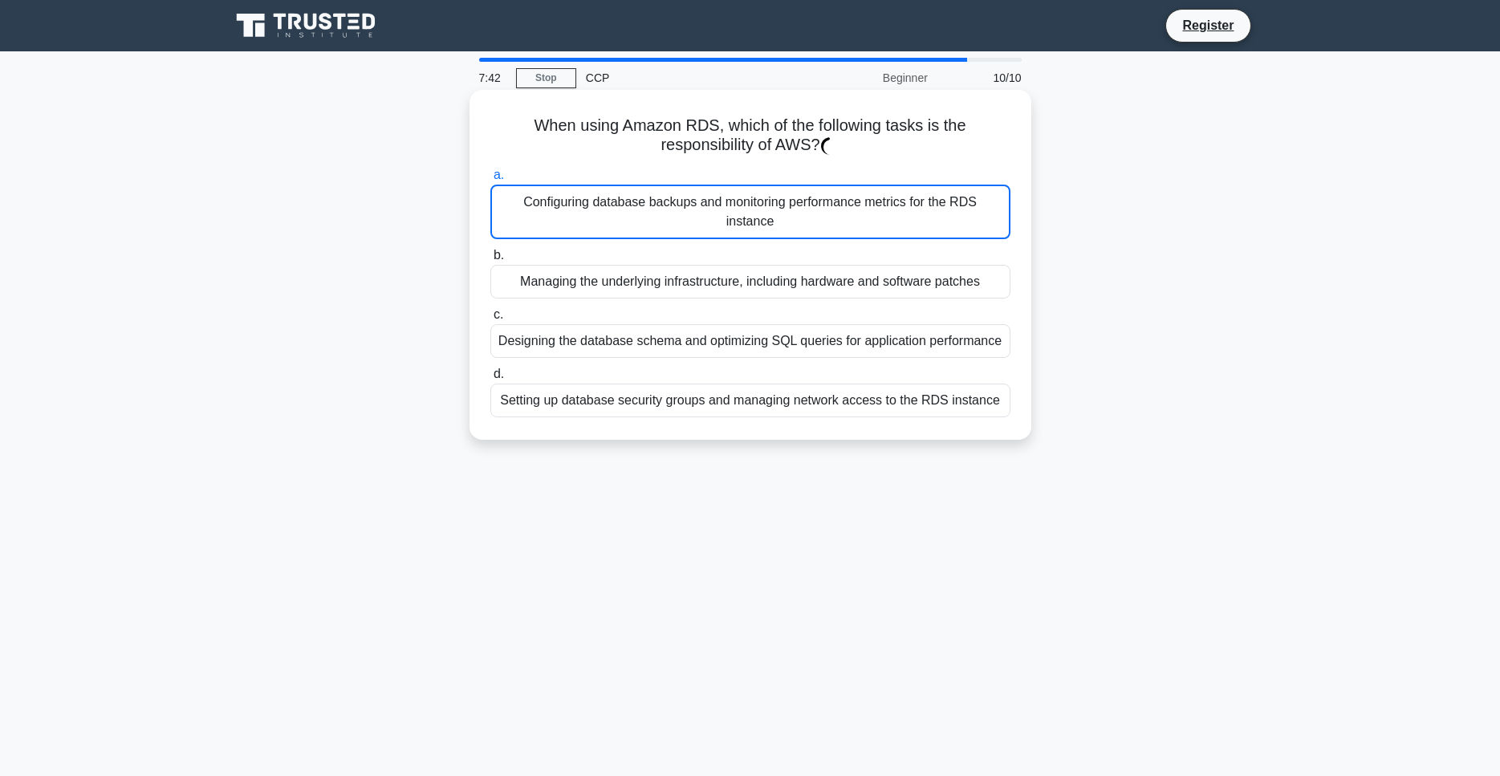
click at [654, 209] on div "Configuring database backups and monitoring performance metrics for the RDS ins…" at bounding box center [750, 212] width 520 height 55
click at [490, 181] on input "a. Configuring database backups and monitoring performance metrics for the RDS …" at bounding box center [490, 175] width 0 height 10
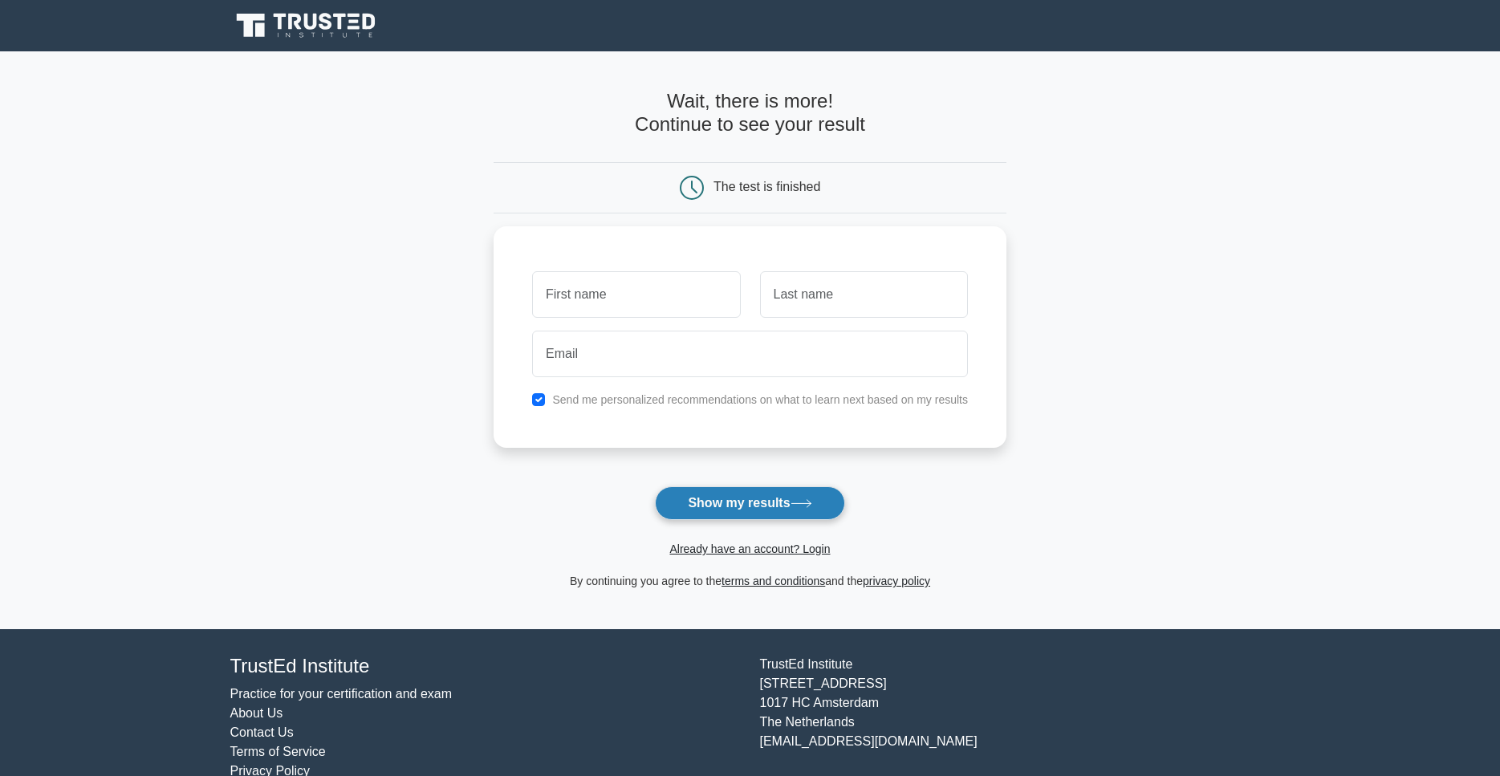
click at [694, 490] on button "Show my results" at bounding box center [749, 503] width 189 height 34
type input "tataklae"
click at [837, 266] on div at bounding box center [863, 290] width 227 height 59
drag, startPoint x: 840, startPoint y: 282, endPoint x: 839, endPoint y: 292, distance: 9.7
click at [842, 283] on input "sa" at bounding box center [864, 290] width 208 height 47
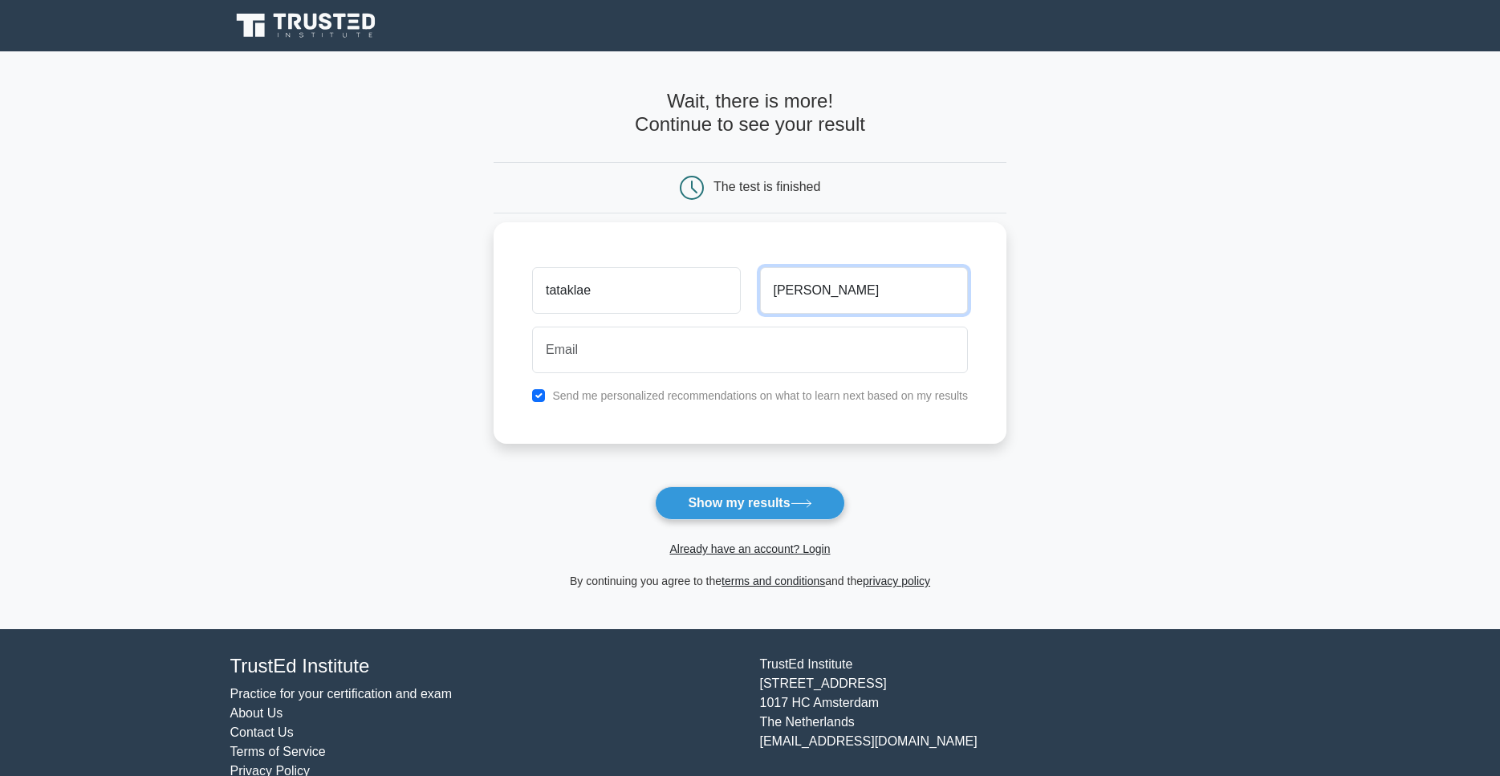
type input "sada"
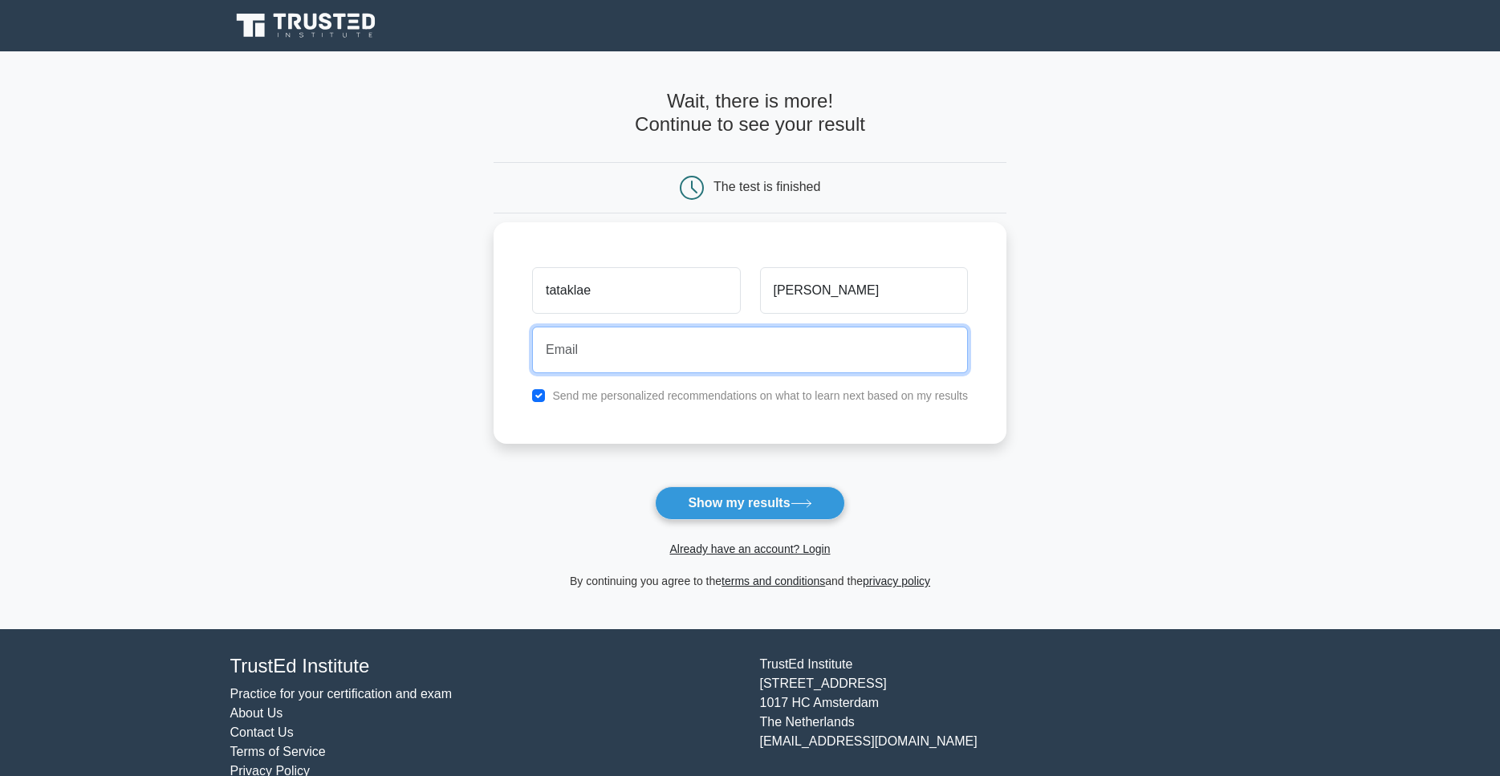
click at [778, 341] on input "email" at bounding box center [750, 350] width 436 height 47
type input "gojokunsat8234@gmail.com"
click at [655, 486] on button "Show my results" at bounding box center [749, 503] width 189 height 34
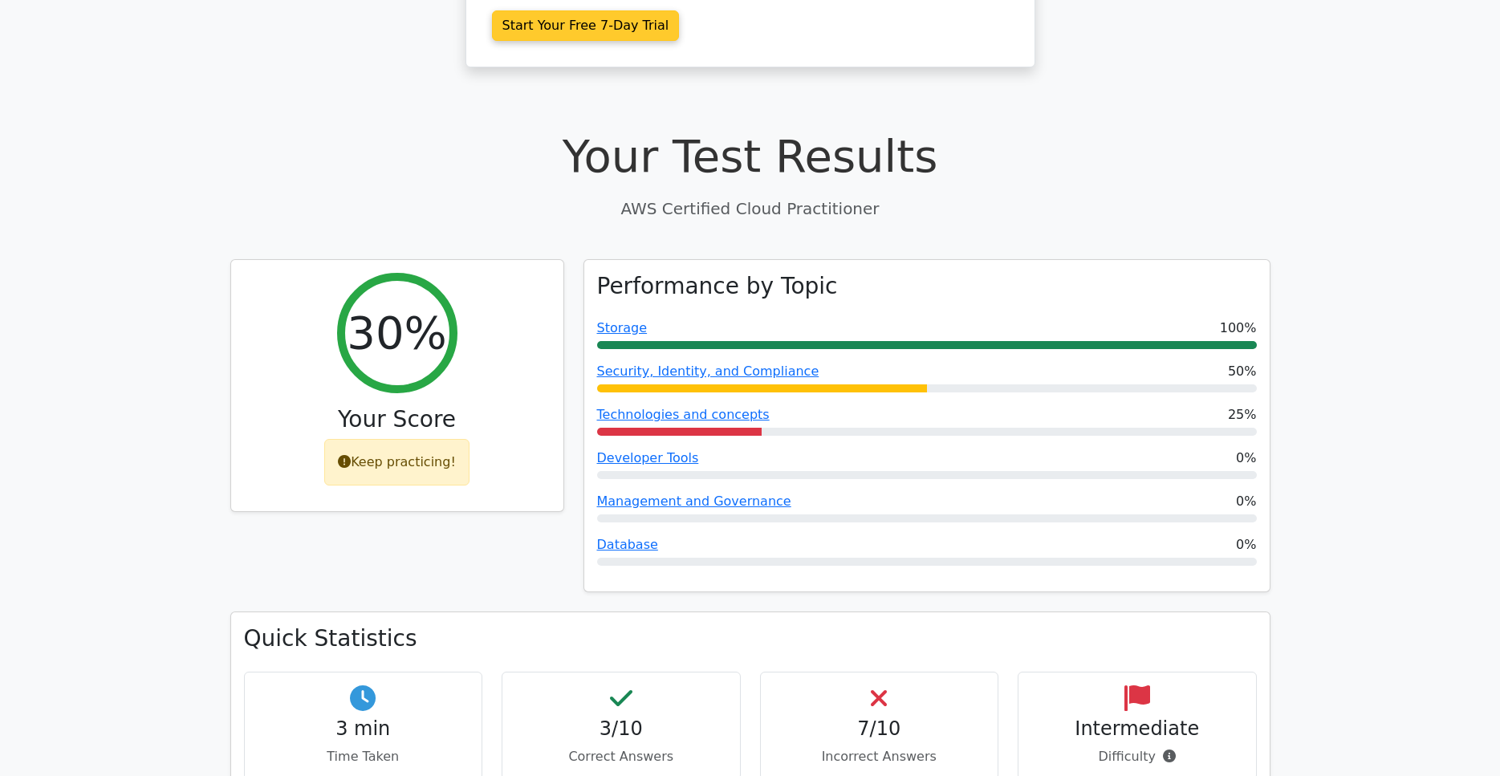
scroll to position [437, 0]
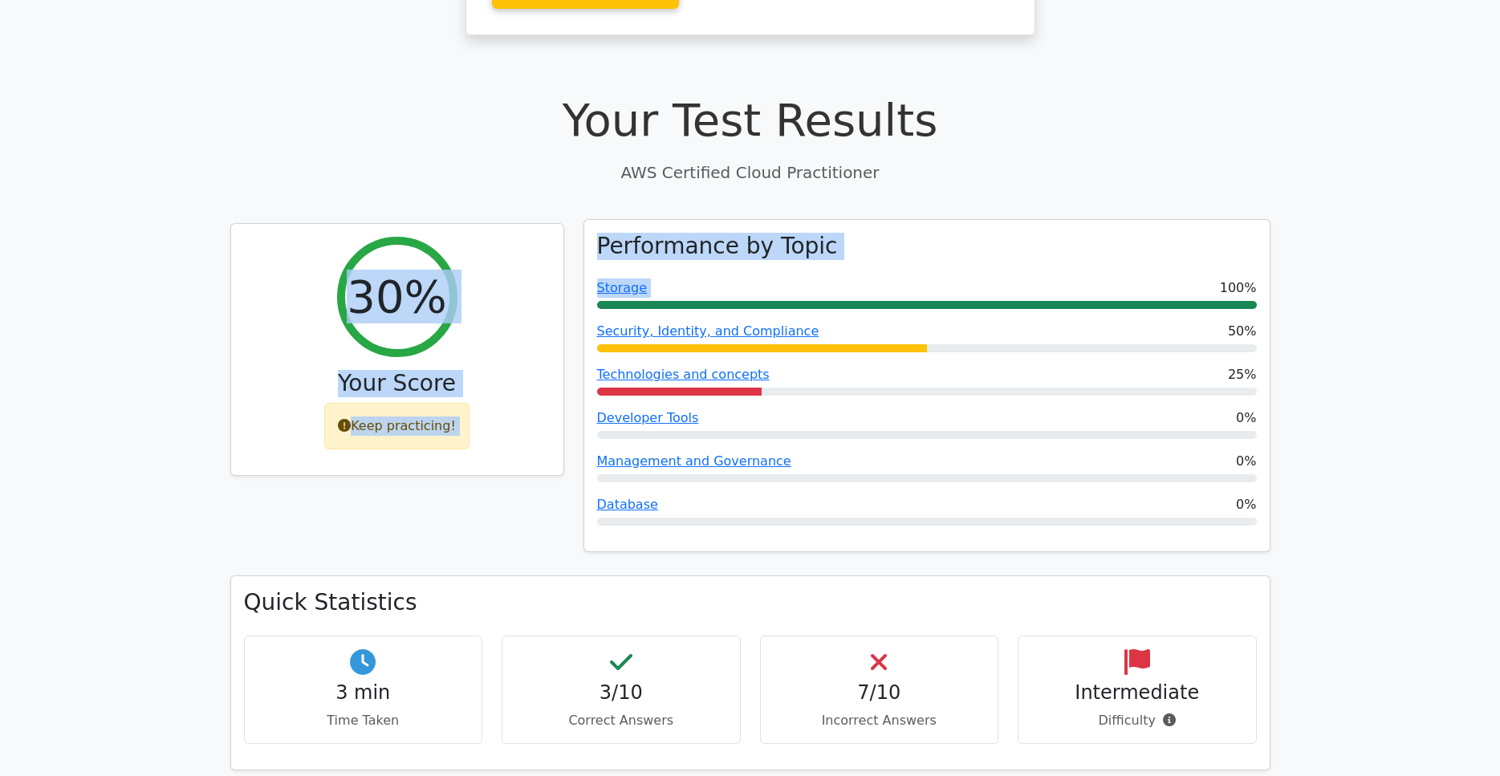
drag, startPoint x: 402, startPoint y: 238, endPoint x: 1048, endPoint y: 234, distance: 646.1
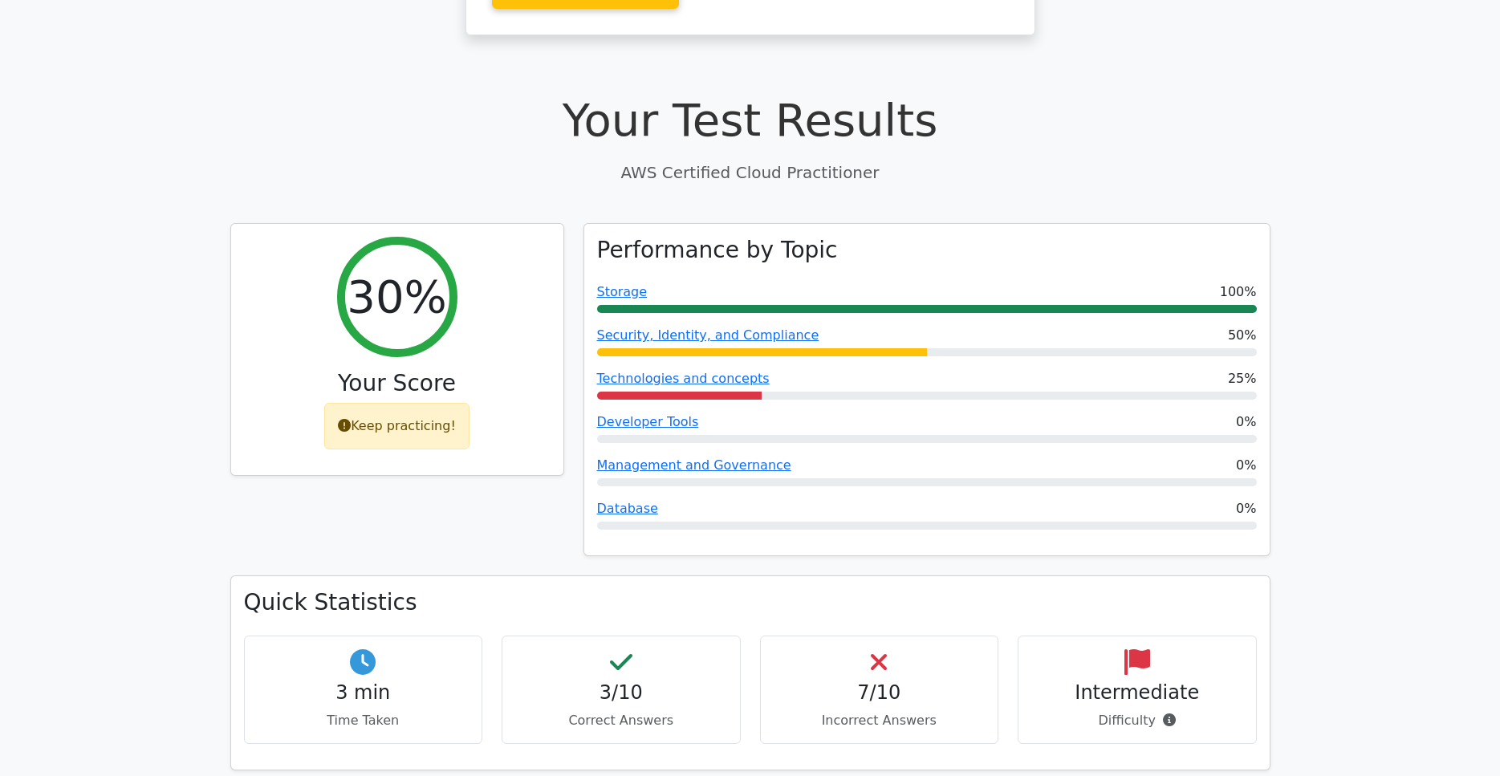
click at [1277, 241] on div "Performance by Topic Storage 100% Security, Identity, and Compliance 50% Techno…" at bounding box center [927, 399] width 706 height 353
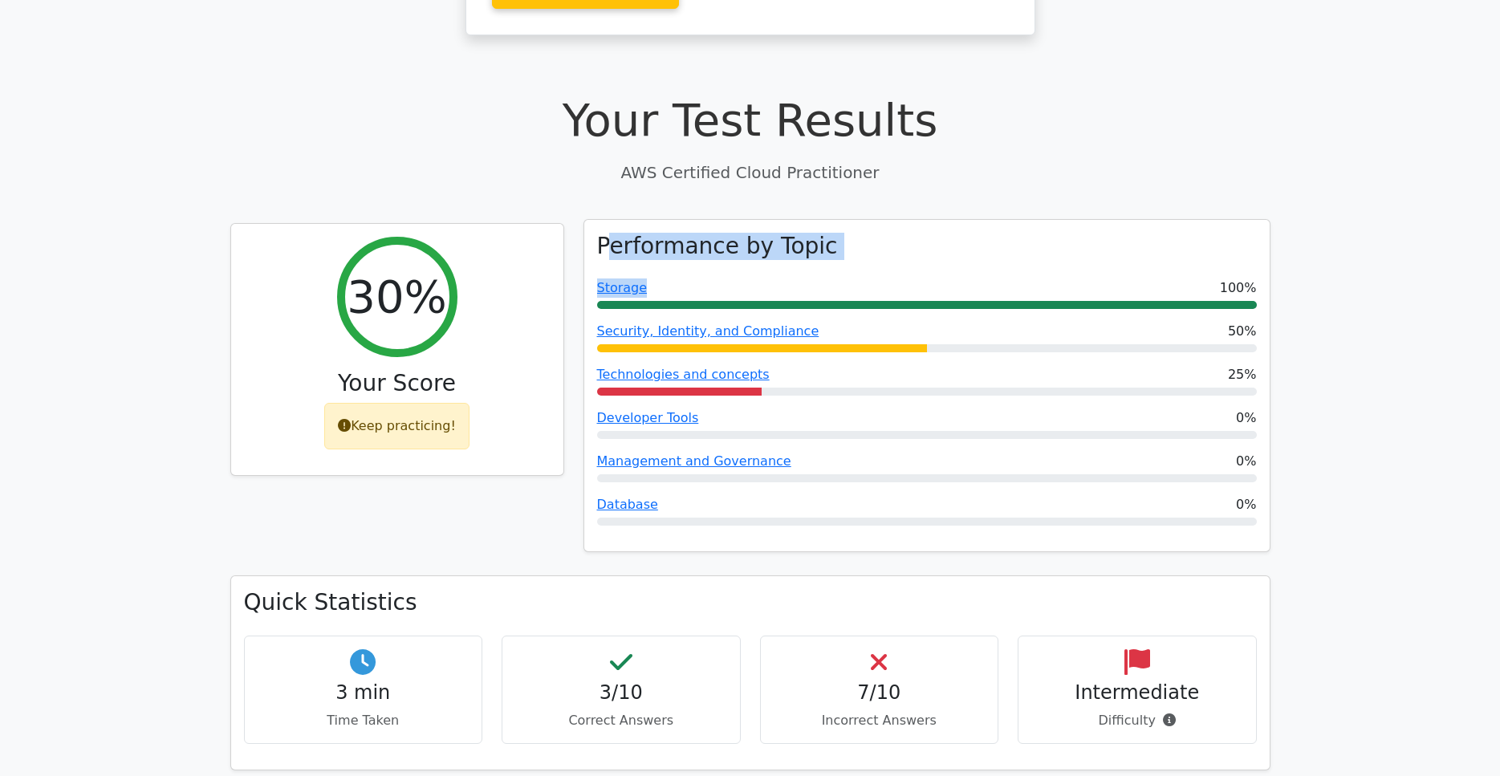
drag, startPoint x: 613, startPoint y: 197, endPoint x: 913, endPoint y: 189, distance: 300.3
click at [912, 220] on div "Performance by Topic Storage 100% Security, Identity, and Compliance 50% Techno…" at bounding box center [926, 386] width 685 height 332
click at [913, 220] on div "Performance by Topic Storage 100% Security, Identity, and Compliance 50% Techno…" at bounding box center [926, 386] width 685 height 332
drag, startPoint x: 878, startPoint y: 278, endPoint x: 1022, endPoint y: 284, distance: 144.6
click at [1010, 322] on div "Security, Identity, and Compliance 50%" at bounding box center [927, 337] width 660 height 30
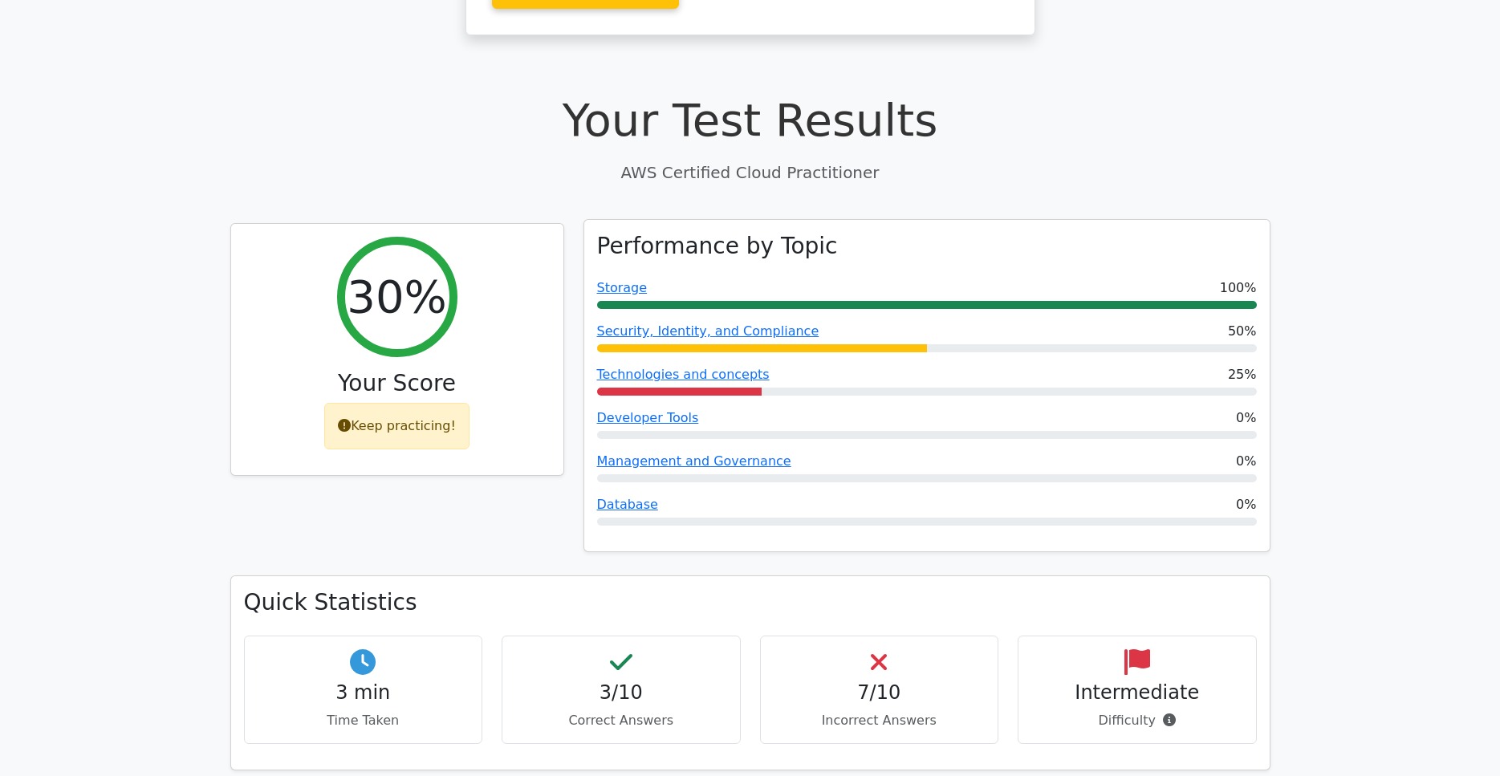
click at [1031, 344] on div at bounding box center [927, 348] width 660 height 8
